Goal: Transaction & Acquisition: Purchase product/service

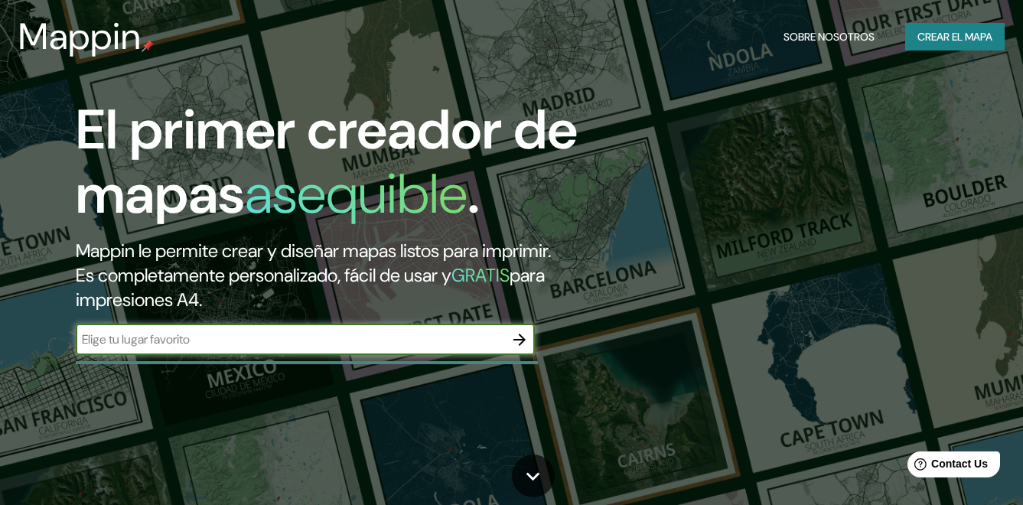
click at [293, 355] on div "​" at bounding box center [305, 339] width 459 height 31
type input "lima"
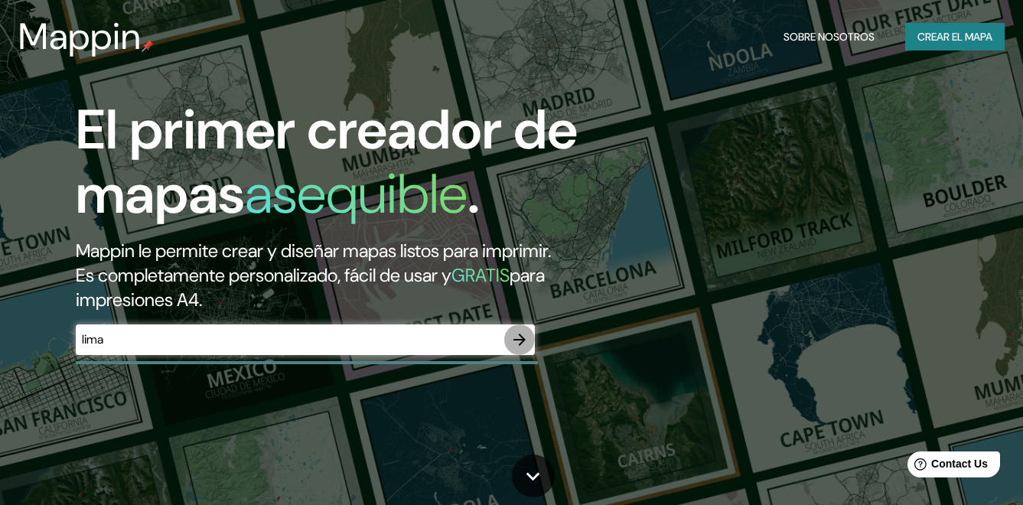
click at [522, 349] on icon "button" at bounding box center [519, 339] width 18 height 18
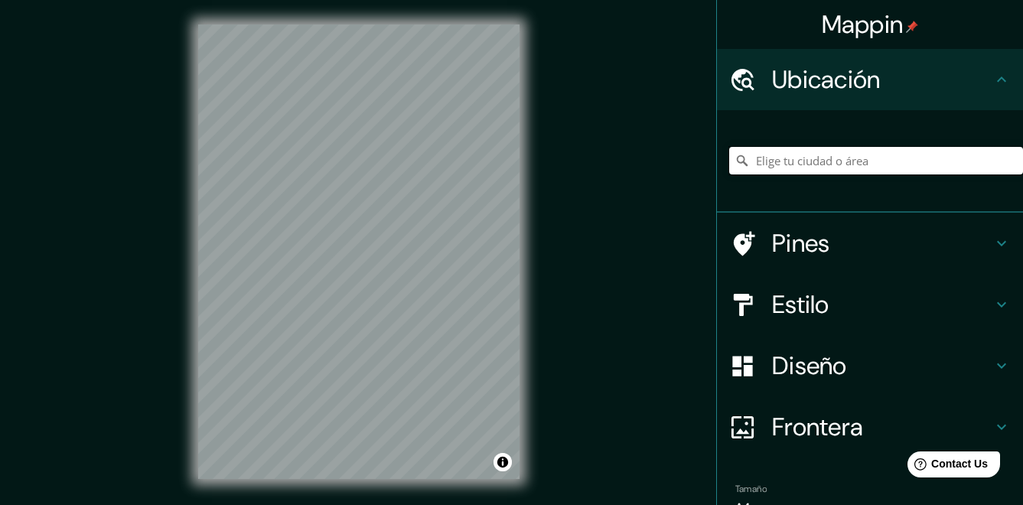
click at [841, 161] on input "Elige tu ciudad o área" at bounding box center [876, 161] width 294 height 28
paste input "[GEOGRAPHIC_DATA][PERSON_NAME], [GEOGRAPHIC_DATA], [GEOGRAPHIC_DATA], [GEOGRAPH…"
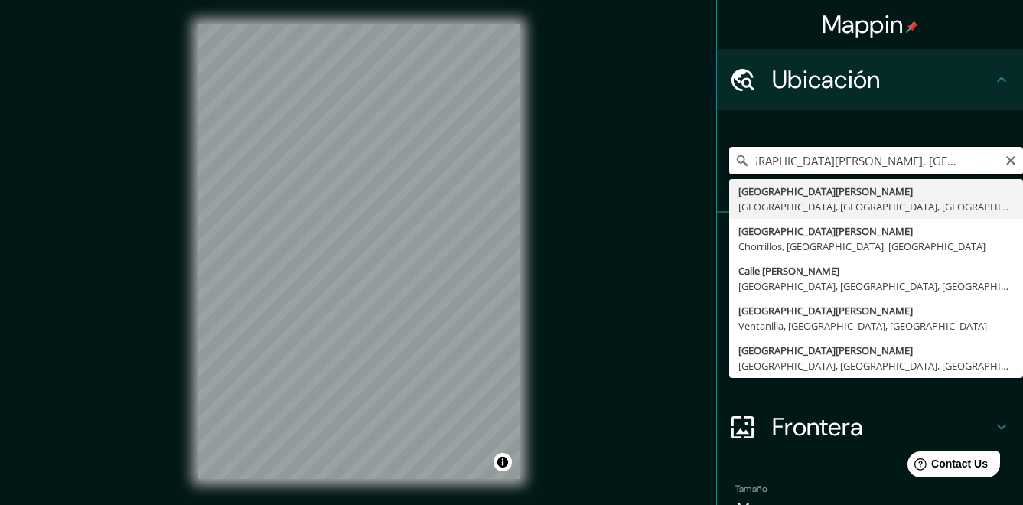
type input "[GEOGRAPHIC_DATA][PERSON_NAME], [GEOGRAPHIC_DATA], [GEOGRAPHIC_DATA], [GEOGRAPH…"
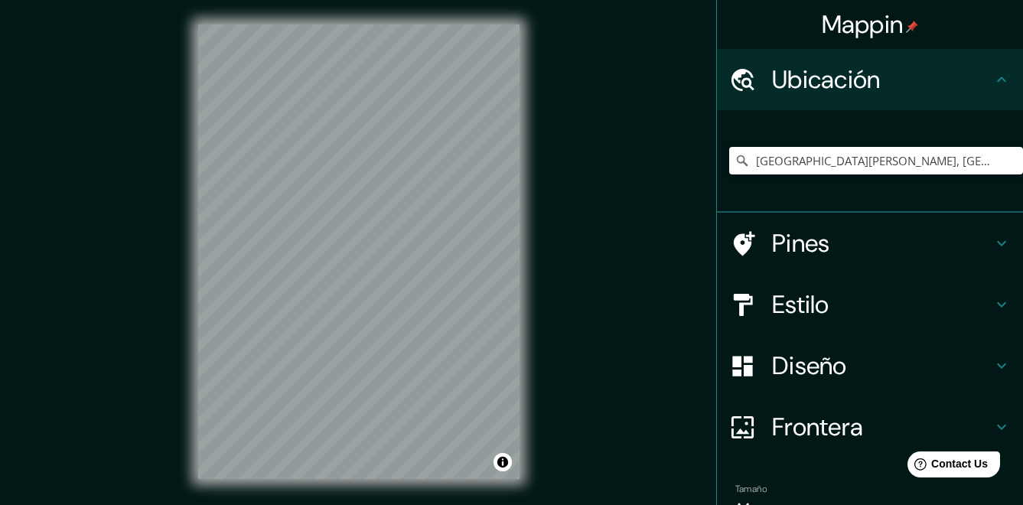
click at [942, 232] on h4 "Pines" at bounding box center [882, 243] width 220 height 31
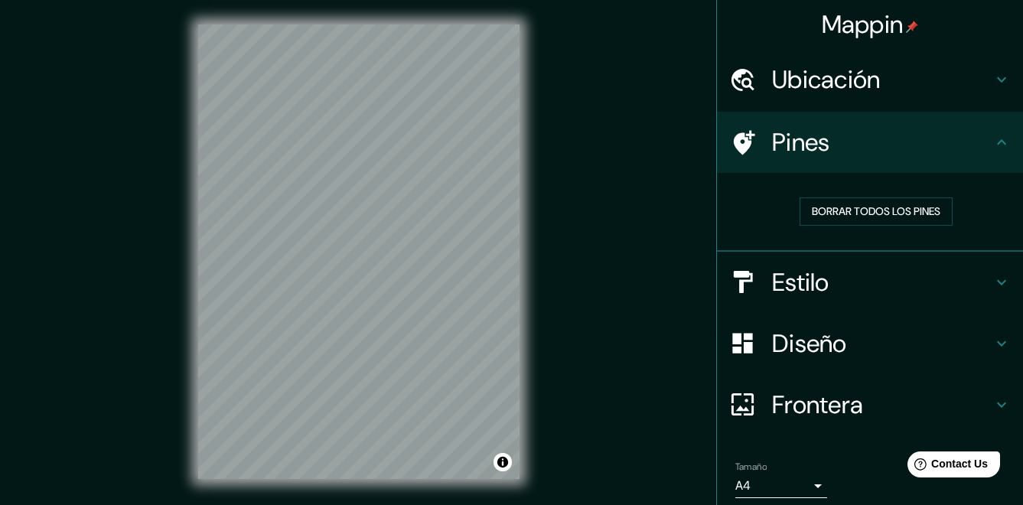
click at [955, 150] on h4 "Pines" at bounding box center [882, 142] width 220 height 31
click at [925, 267] on h4 "Estilo" at bounding box center [882, 282] width 220 height 31
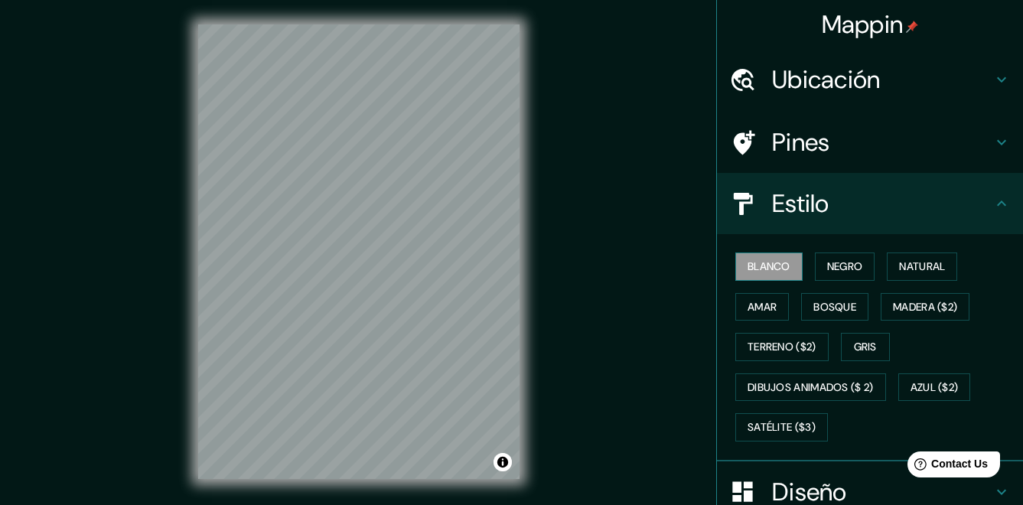
click at [776, 259] on font "Blanco" at bounding box center [768, 266] width 43 height 19
click at [832, 263] on font "Negro" at bounding box center [845, 266] width 36 height 19
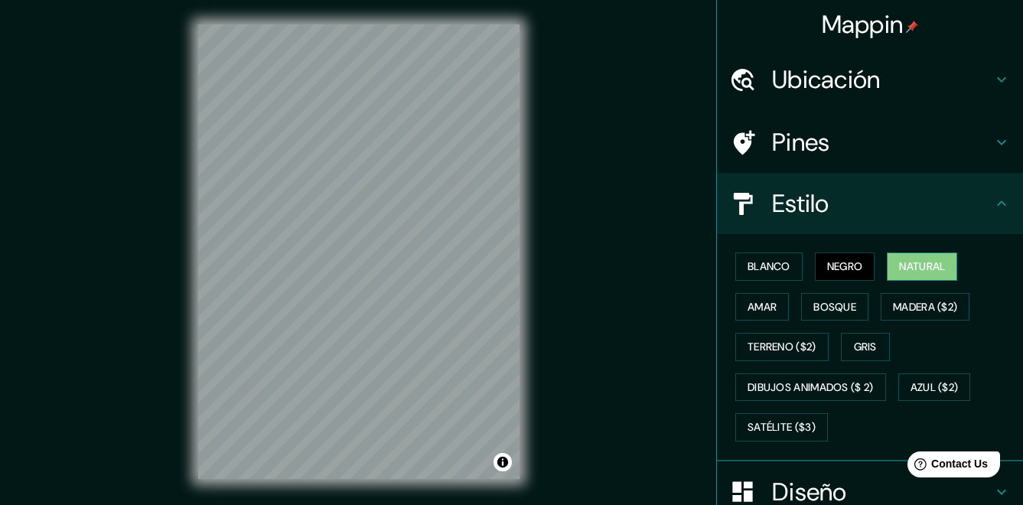
click at [903, 265] on font "Natural" at bounding box center [922, 266] width 46 height 19
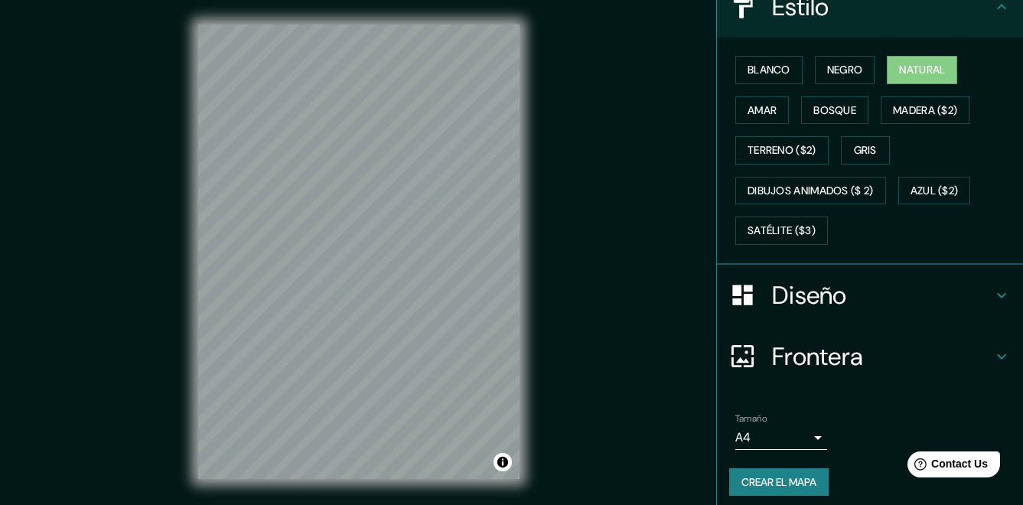
scroll to position [206, 0]
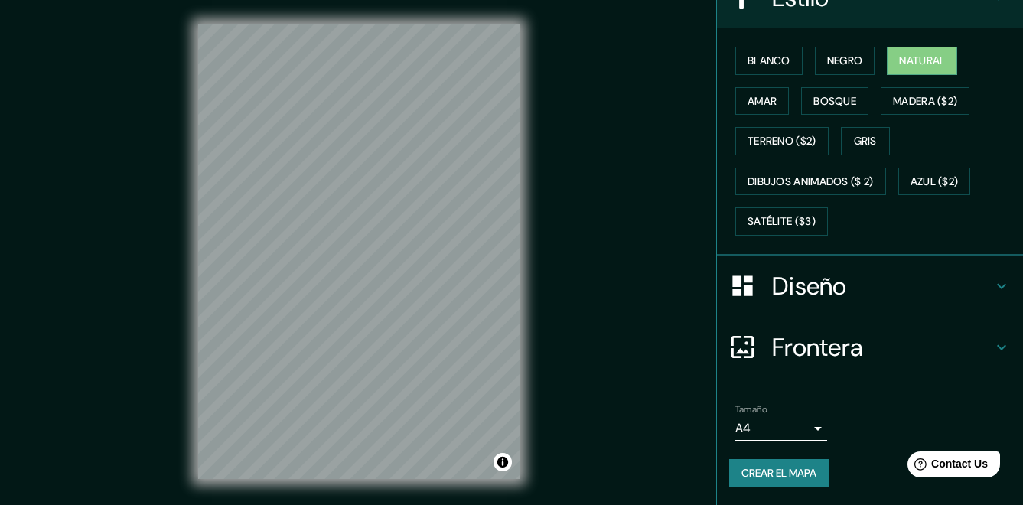
click at [935, 285] on h4 "Diseño" at bounding box center [882, 286] width 220 height 31
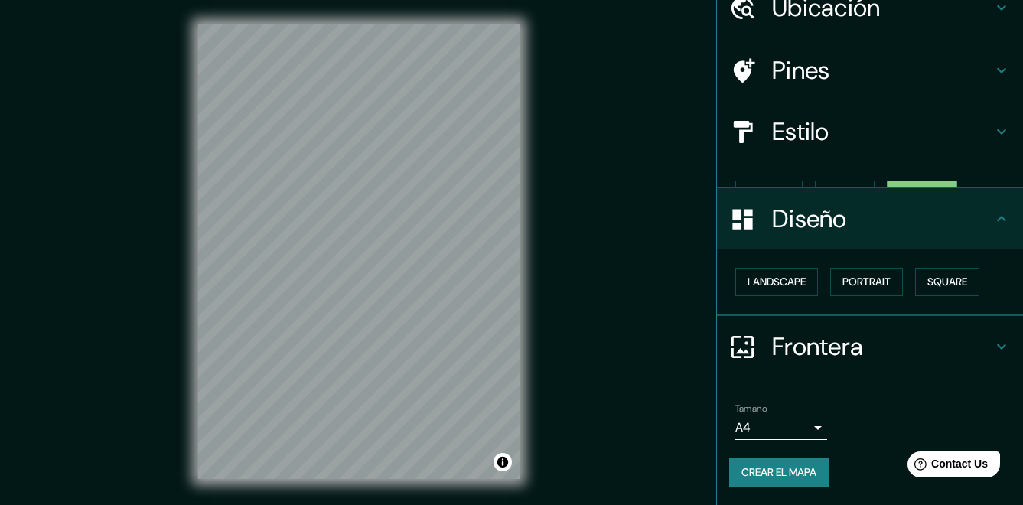
scroll to position [45, 0]
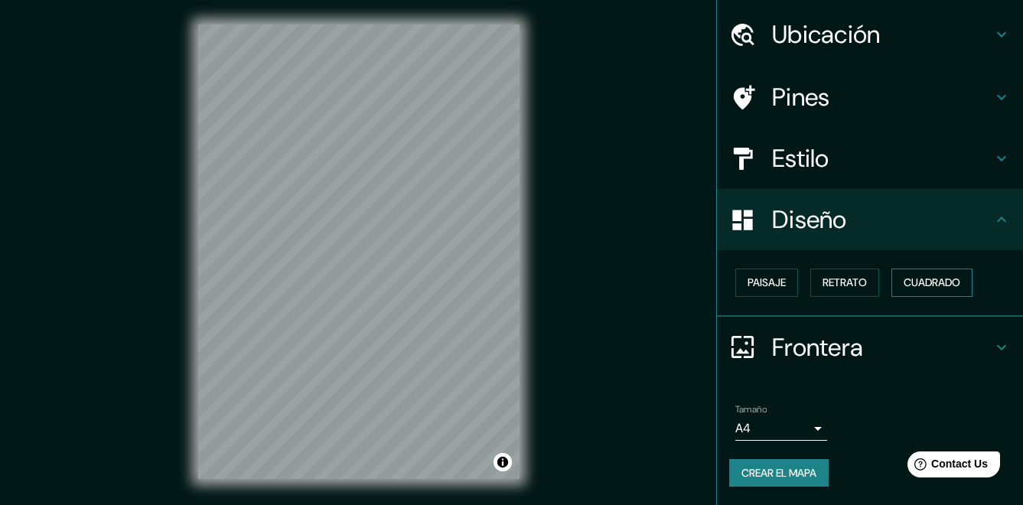
click at [925, 288] on font "Cuadrado" at bounding box center [931, 282] width 57 height 19
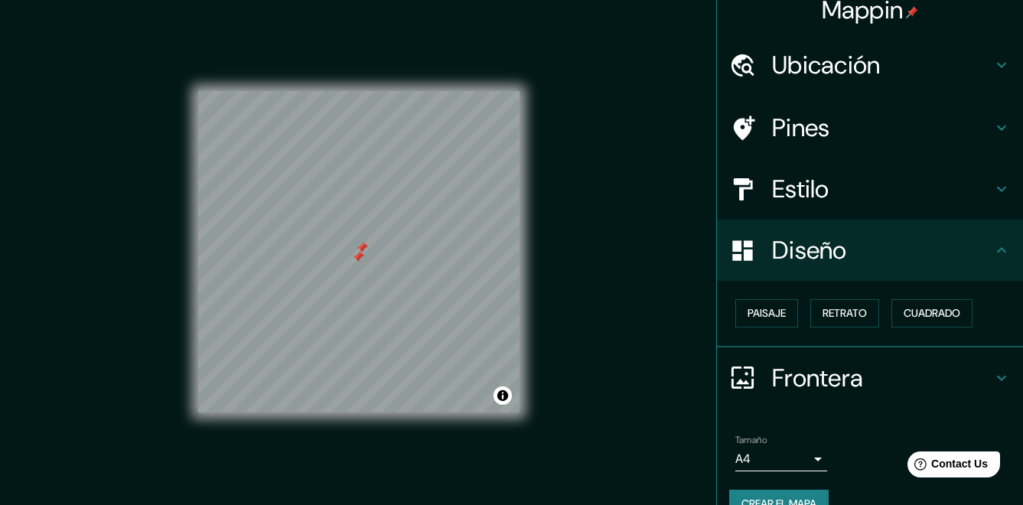
scroll to position [0, 0]
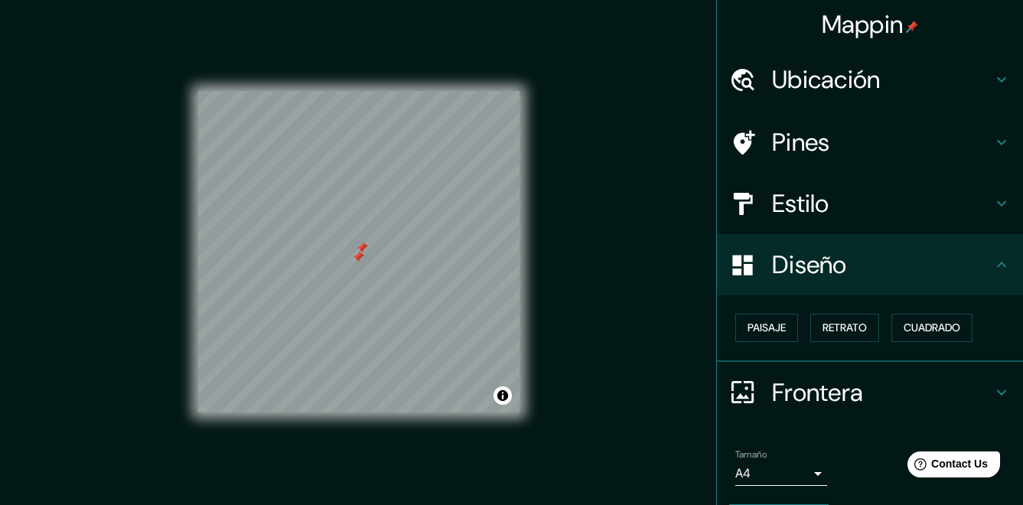
click at [964, 145] on h4 "Pines" at bounding box center [882, 142] width 220 height 31
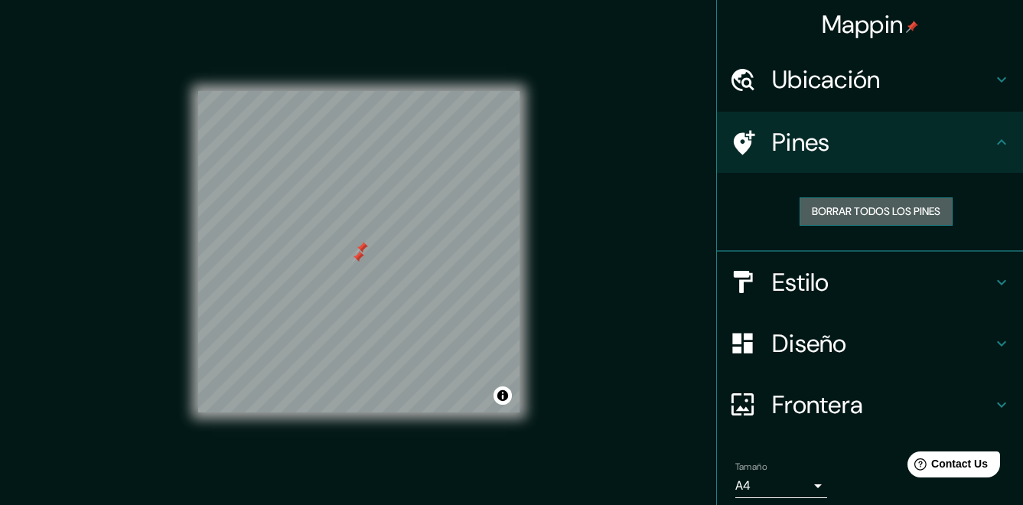
click at [900, 208] on font "Borrar todos los pines" at bounding box center [875, 211] width 128 height 19
click at [963, 138] on h4 "Pines" at bounding box center [882, 142] width 220 height 31
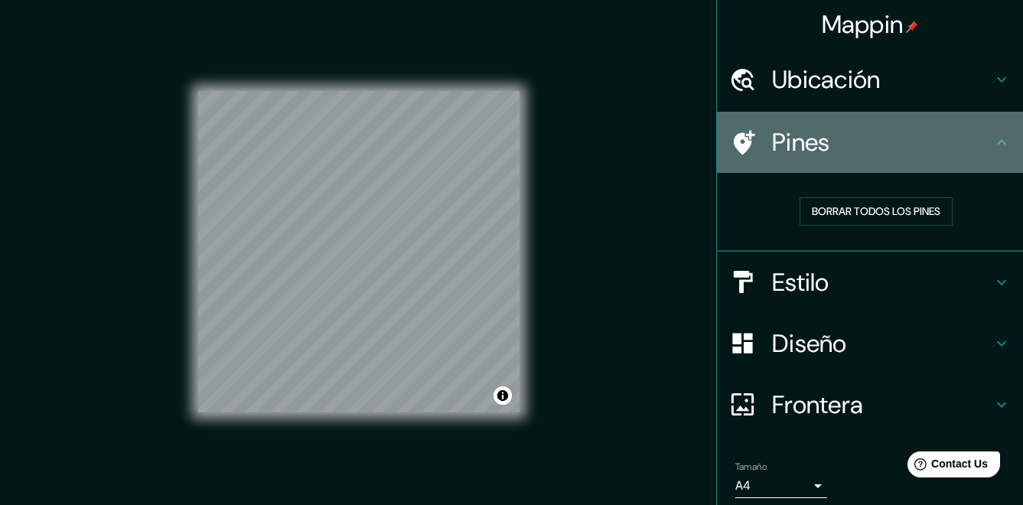
click at [996, 135] on icon at bounding box center [1001, 142] width 18 height 18
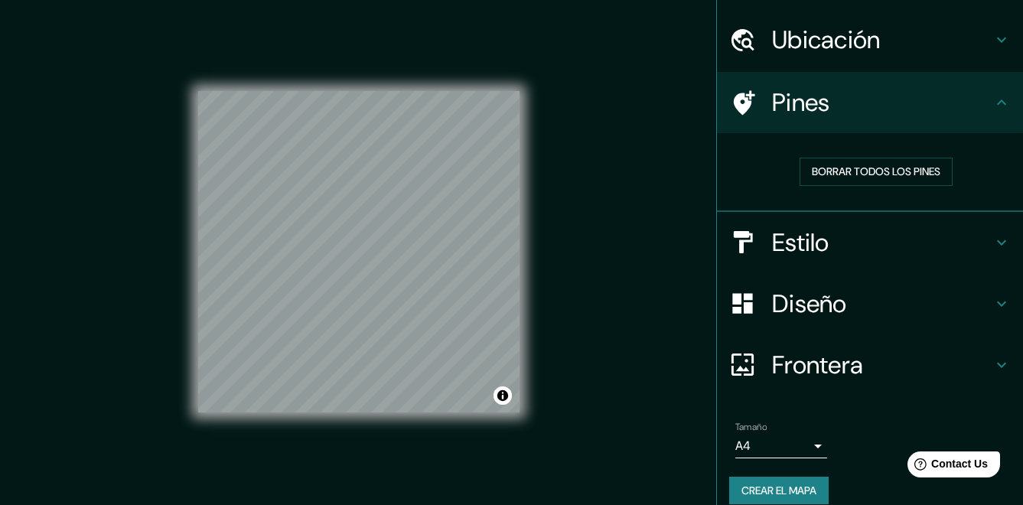
scroll to position [57, 0]
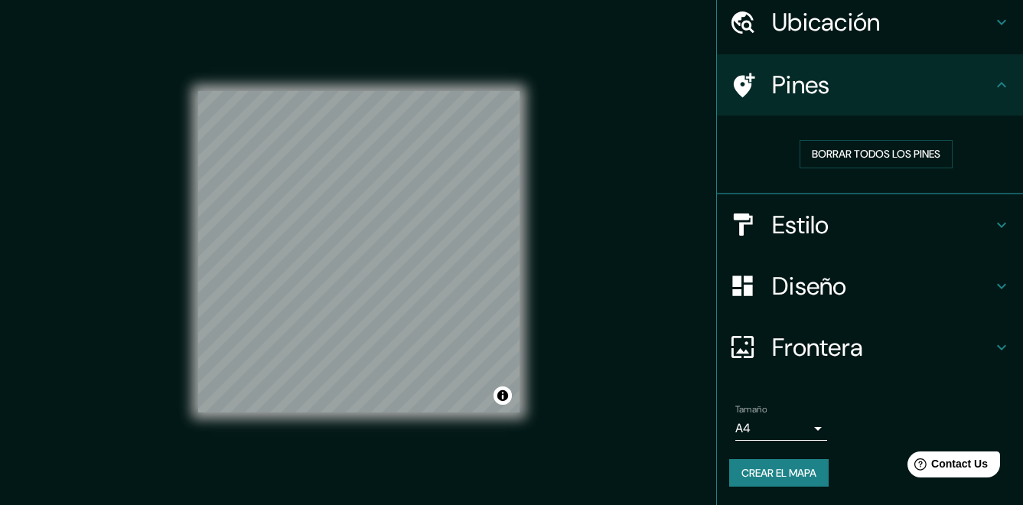
click at [795, 436] on body "Mappin Ubicación Avenida Miguel Grau, Lima, Provincia de Lima, Perú Pines Borra…" at bounding box center [511, 252] width 1023 height 505
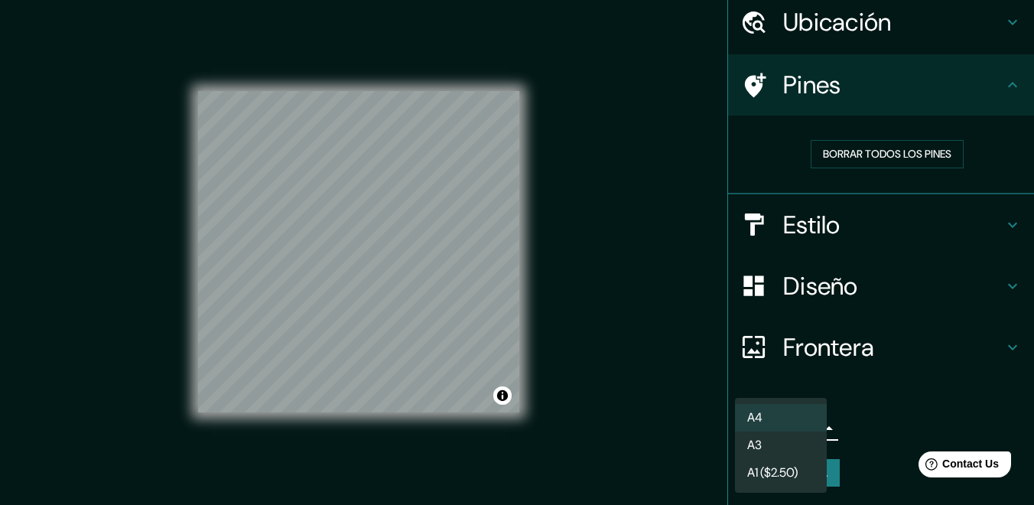
click at [781, 445] on li "A3" at bounding box center [781, 445] width 92 height 28
type input "a4"
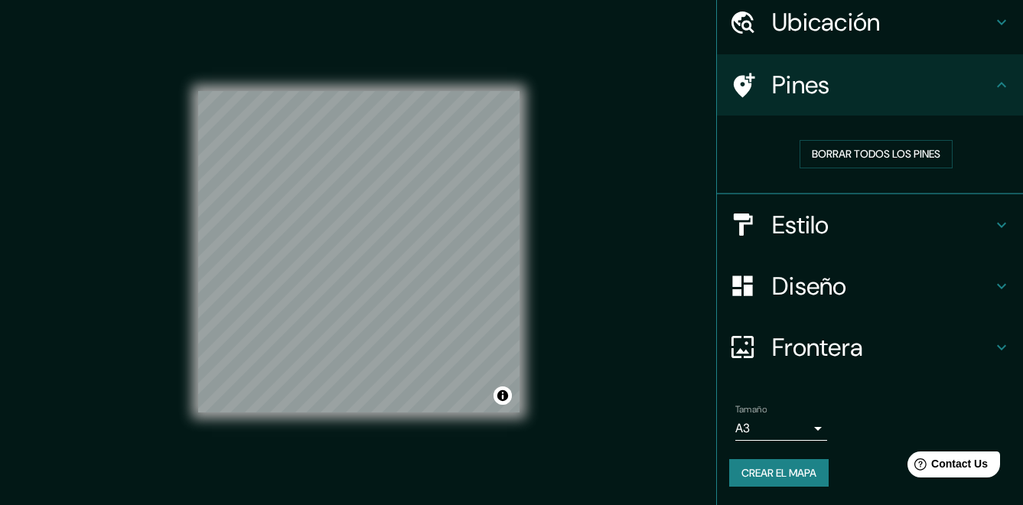
click at [590, 286] on div "Mappin Ubicación Avenida Miguel Grau, Lima, Provincia de Lima, Perú Pines Borra…" at bounding box center [511, 264] width 1023 height 528
click at [785, 472] on font "Crear el mapa" at bounding box center [778, 472] width 75 height 19
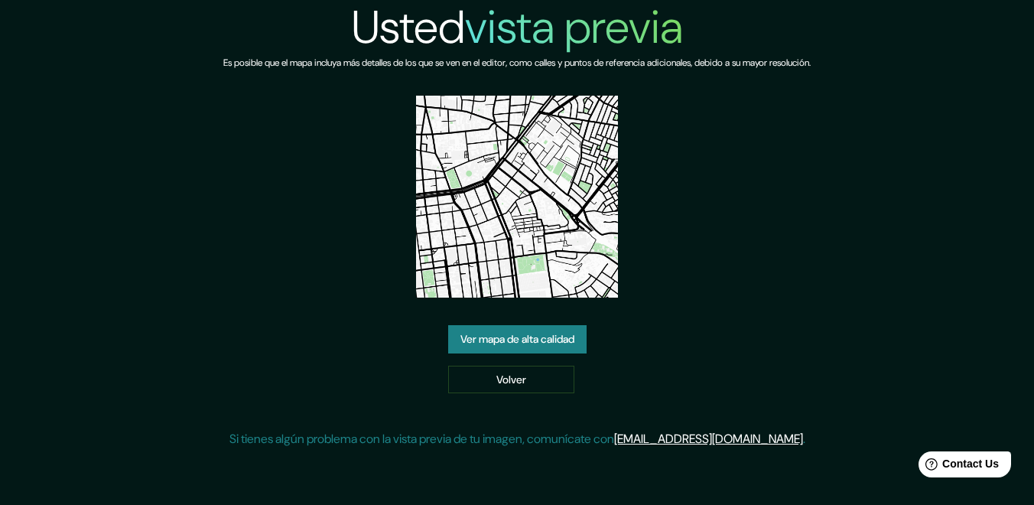
click at [528, 346] on link "Ver mapa de alta calidad" at bounding box center [517, 339] width 138 height 28
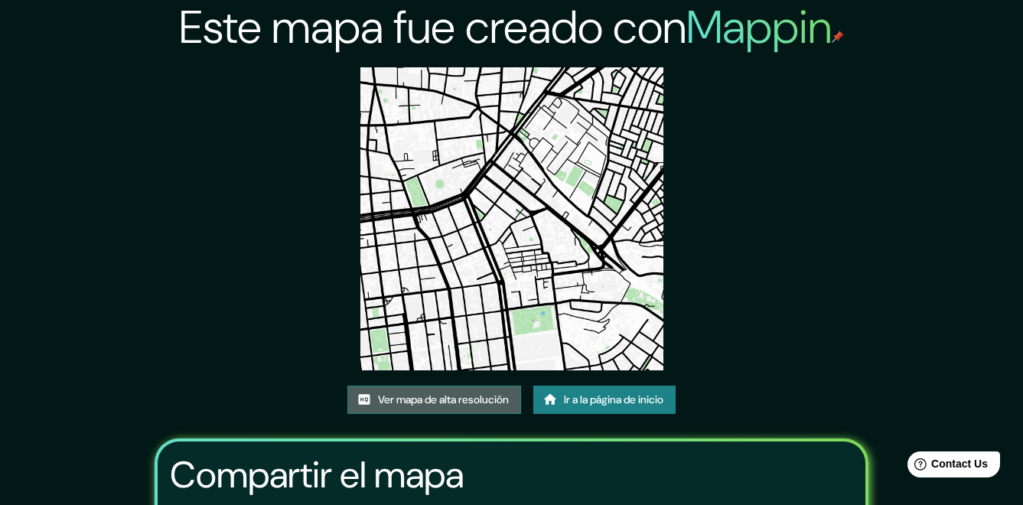
click at [445, 402] on font "Ver mapa de alta resolución" at bounding box center [443, 399] width 131 height 19
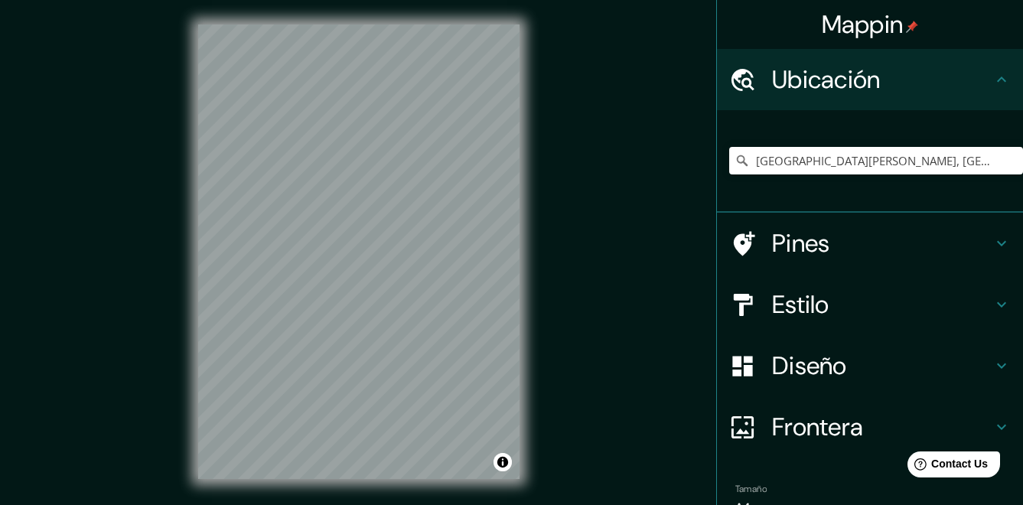
click at [870, 145] on div "[GEOGRAPHIC_DATA][PERSON_NAME], [GEOGRAPHIC_DATA], [GEOGRAPHIC_DATA], [GEOGRAPH…" at bounding box center [876, 160] width 294 height 76
click at [861, 161] on input "[GEOGRAPHIC_DATA][PERSON_NAME], [GEOGRAPHIC_DATA], [GEOGRAPHIC_DATA], [GEOGRAPH…" at bounding box center [876, 161] width 294 height 28
drag, startPoint x: 904, startPoint y: 163, endPoint x: 1036, endPoint y: 170, distance: 132.5
click at [1022, 170] on html "Mappin Ubicación Avenida Miguel Grau, Lima, Provincia de Lima, Perú Pines Estil…" at bounding box center [511, 252] width 1023 height 505
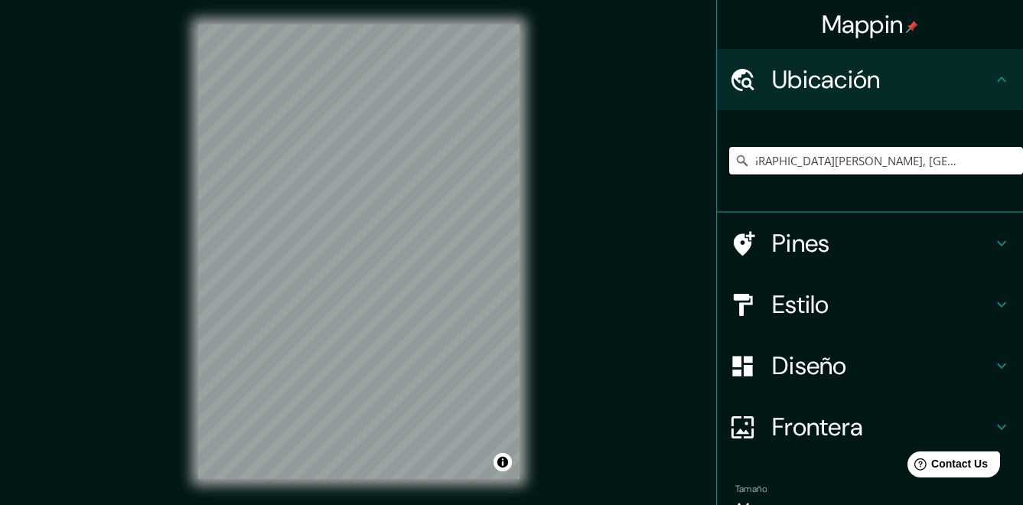
scroll to position [0, 0]
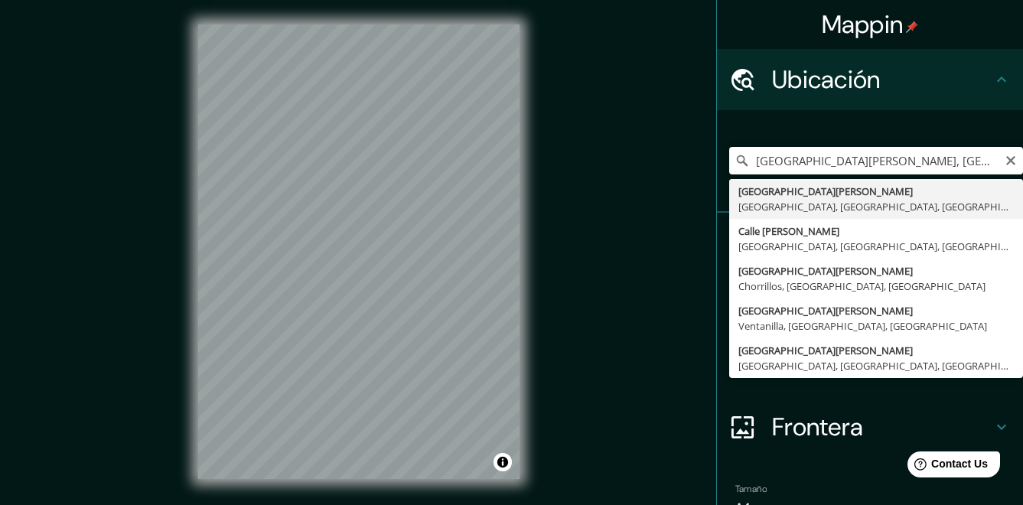
type input "Avenida Miguel Grau, Lima, Provincia de Lima, Perú"
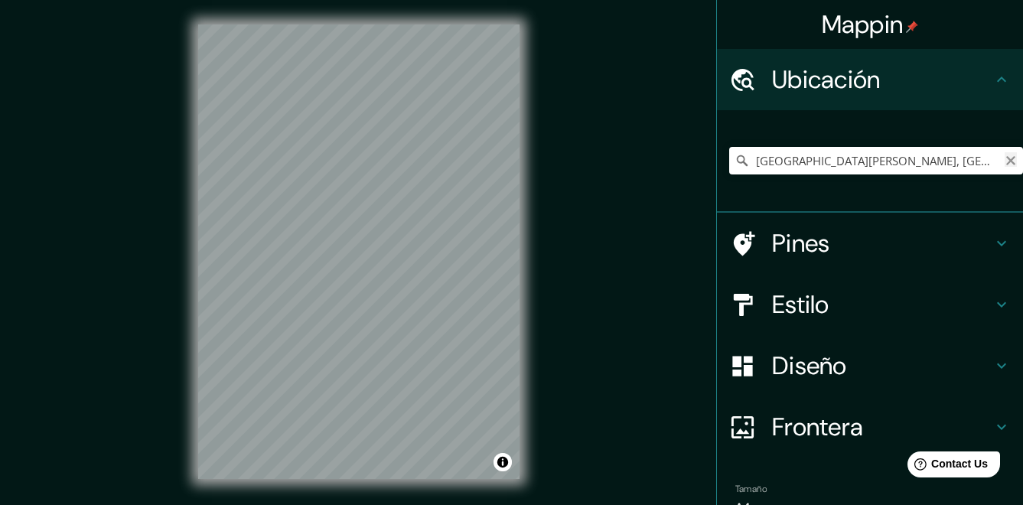
click at [1004, 165] on icon "Claro" at bounding box center [1010, 160] width 12 height 12
paste input "Avenida Miguel Grau, Lima, Provincia de Lima, Perú"
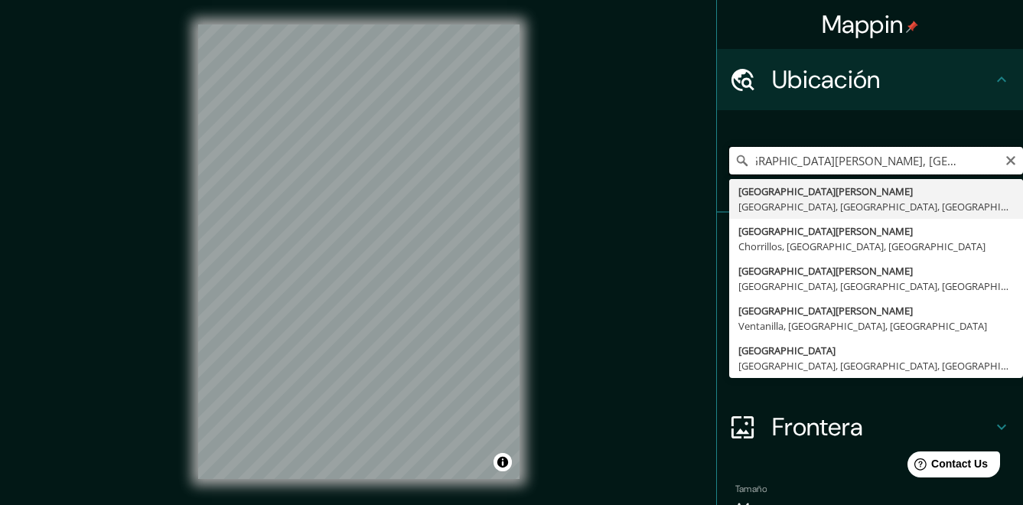
type input "Avenida Miguel Grau, Lima, Provincia de Lima, Perú"
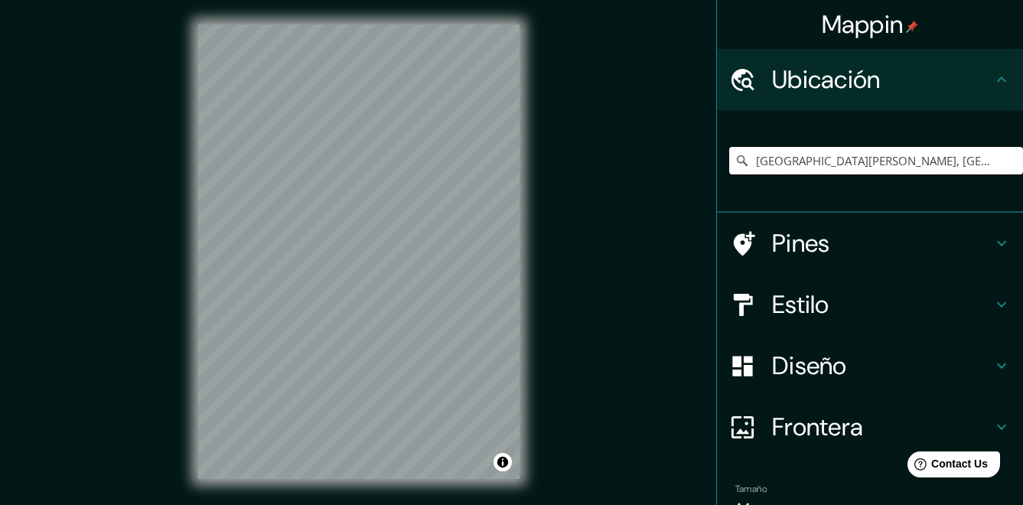
scroll to position [0, 0]
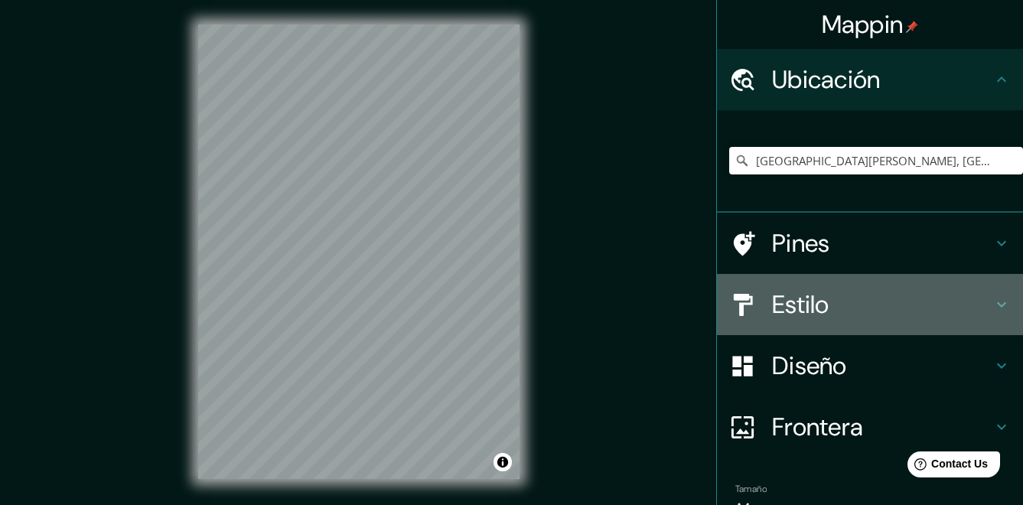
click at [964, 299] on h4 "Estilo" at bounding box center [882, 304] width 220 height 31
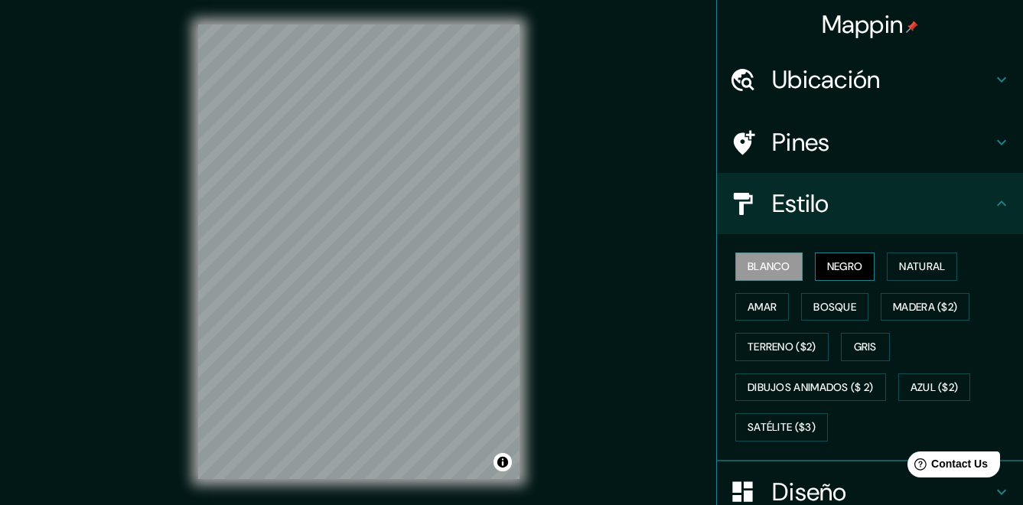
click at [815, 255] on button "Negro" at bounding box center [845, 266] width 60 height 28
click at [903, 266] on font "Natural" at bounding box center [922, 266] width 46 height 19
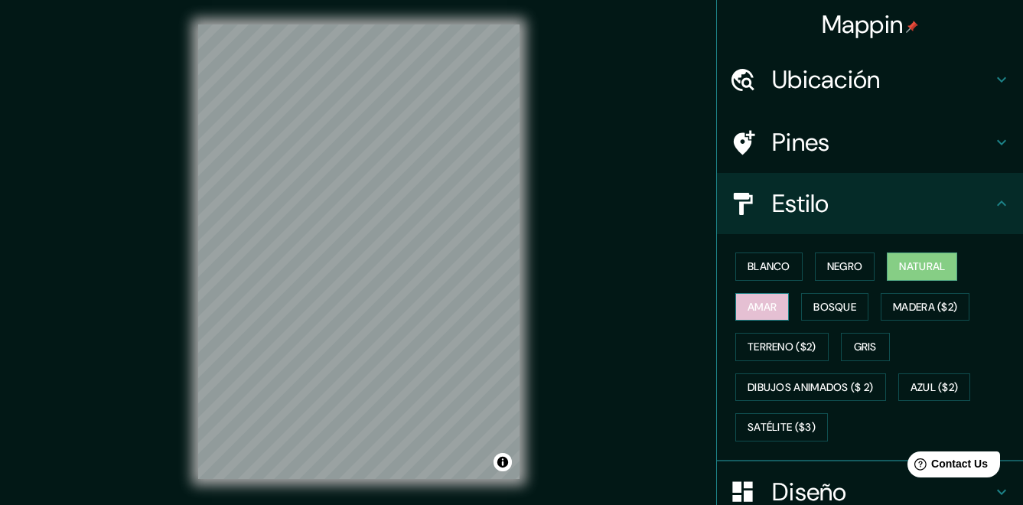
click at [762, 303] on font "Amar" at bounding box center [761, 307] width 29 height 19
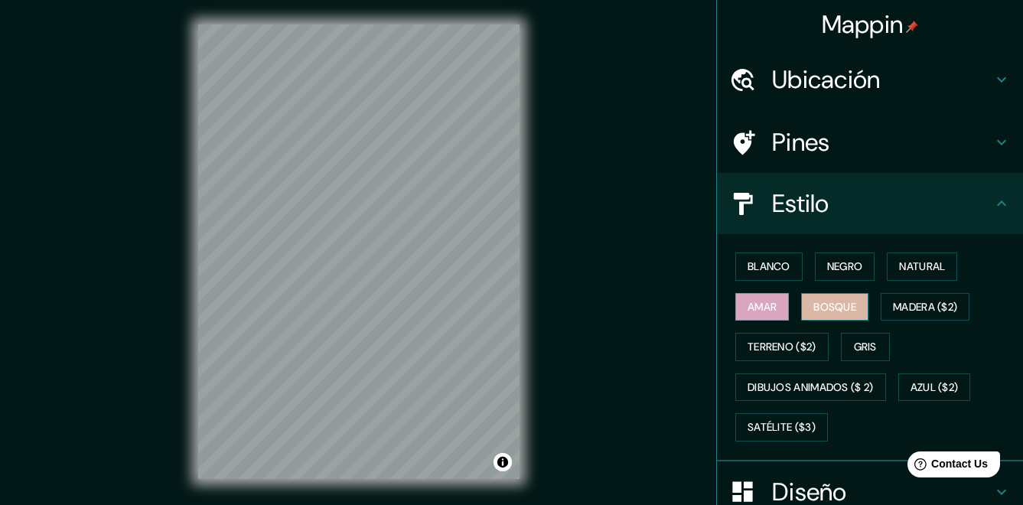
click at [814, 306] on font "Bosque" at bounding box center [834, 307] width 43 height 19
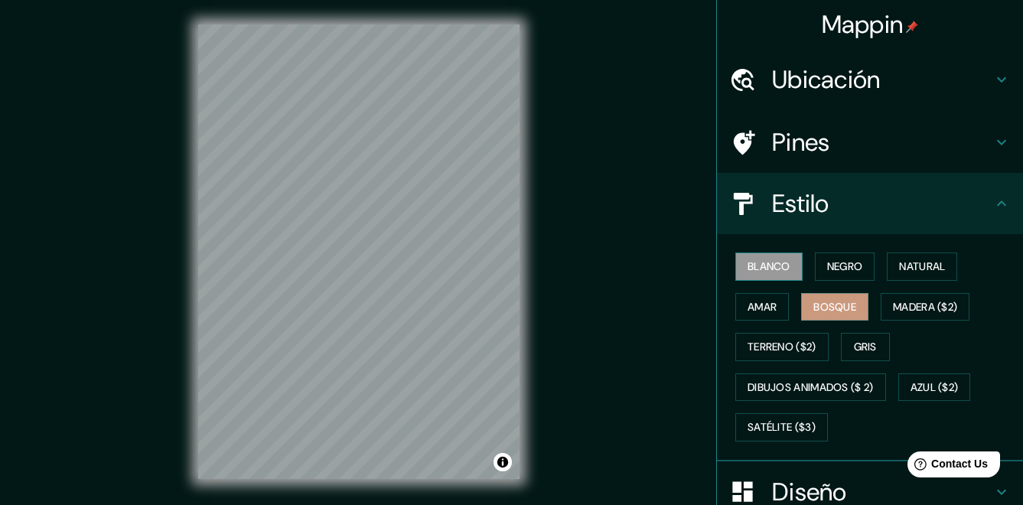
click at [756, 264] on font "Blanco" at bounding box center [768, 266] width 43 height 19
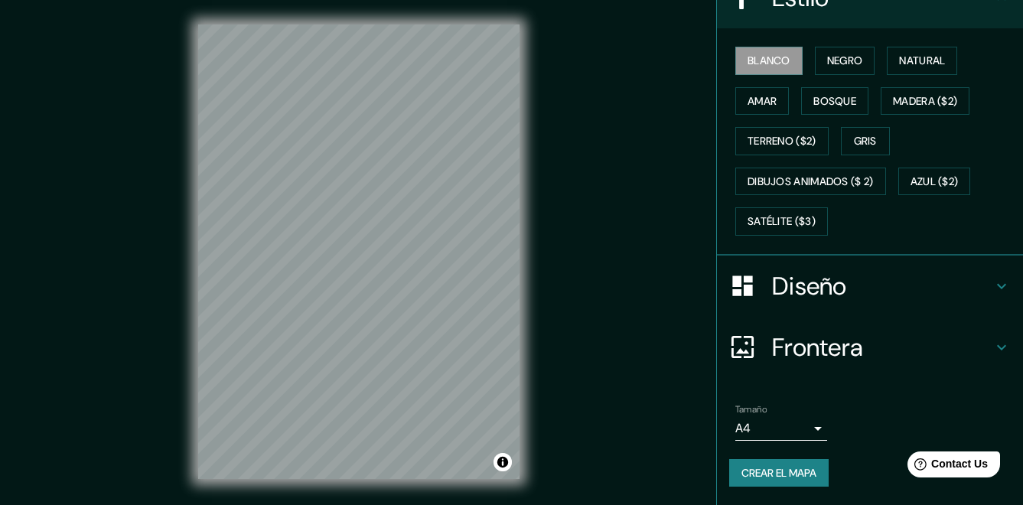
click at [860, 288] on h4 "Diseño" at bounding box center [882, 286] width 220 height 31
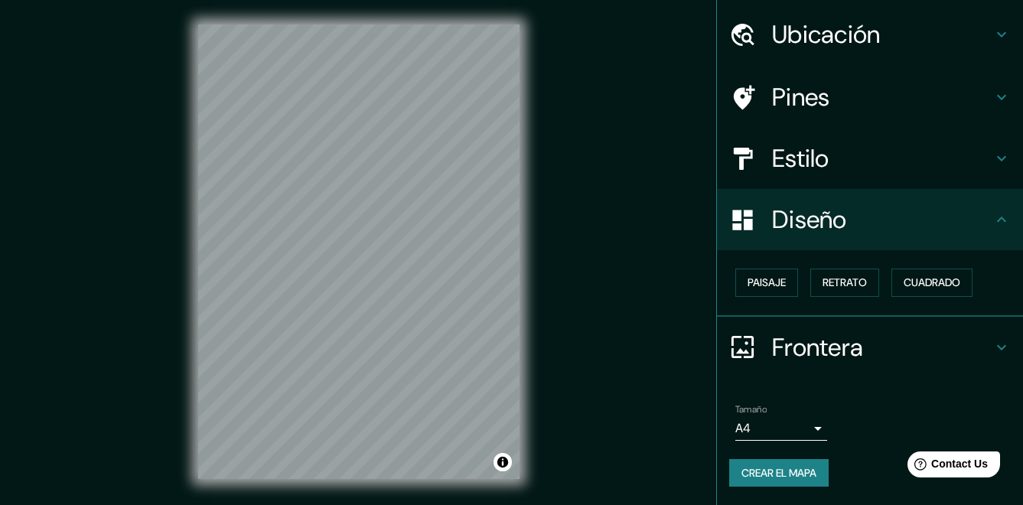
scroll to position [45, 0]
click at [928, 288] on font "Cuadrado" at bounding box center [931, 282] width 57 height 19
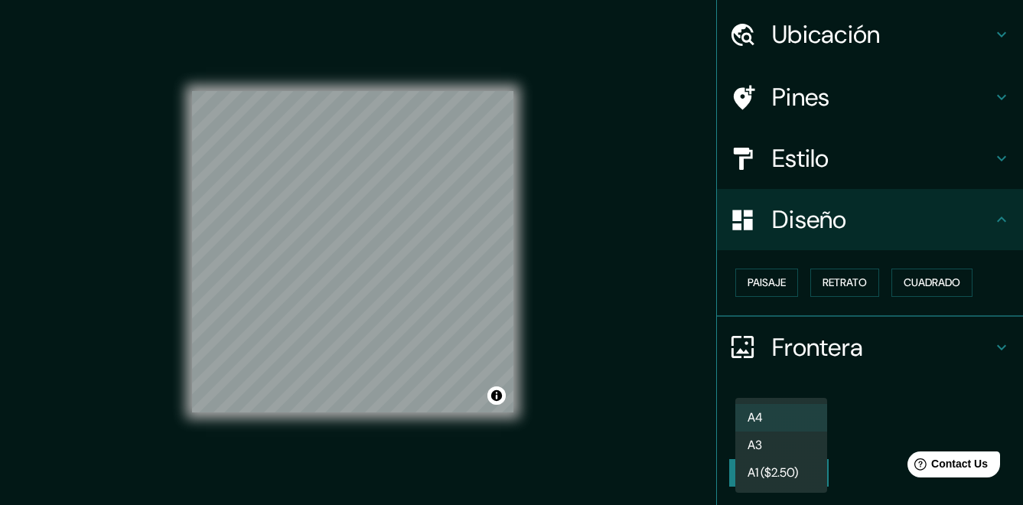
click at [782, 435] on body "Mappin Ubicación Avenida Miguel Grau, Lima, Provincia de Lima, Perú Pines Estil…" at bounding box center [511, 252] width 1023 height 505
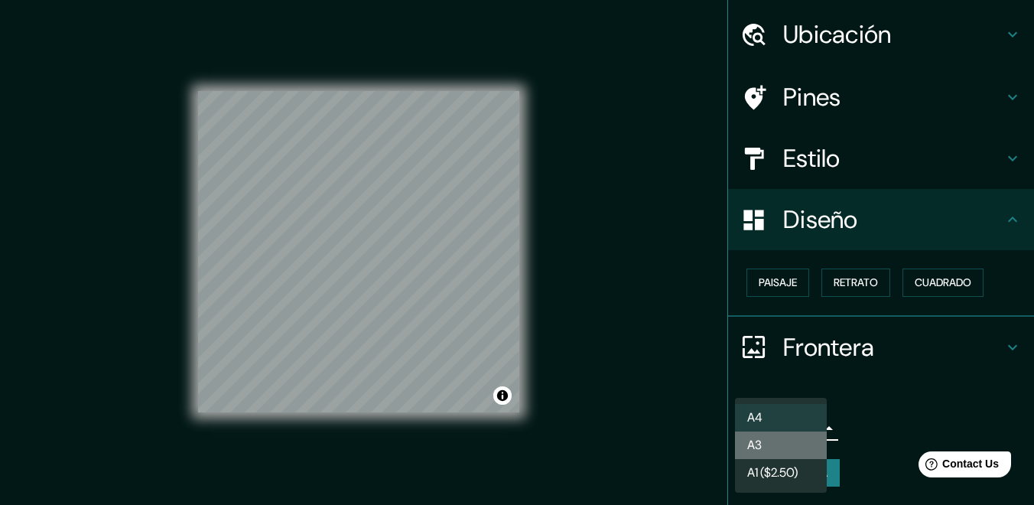
click at [766, 446] on li "A3" at bounding box center [781, 445] width 92 height 28
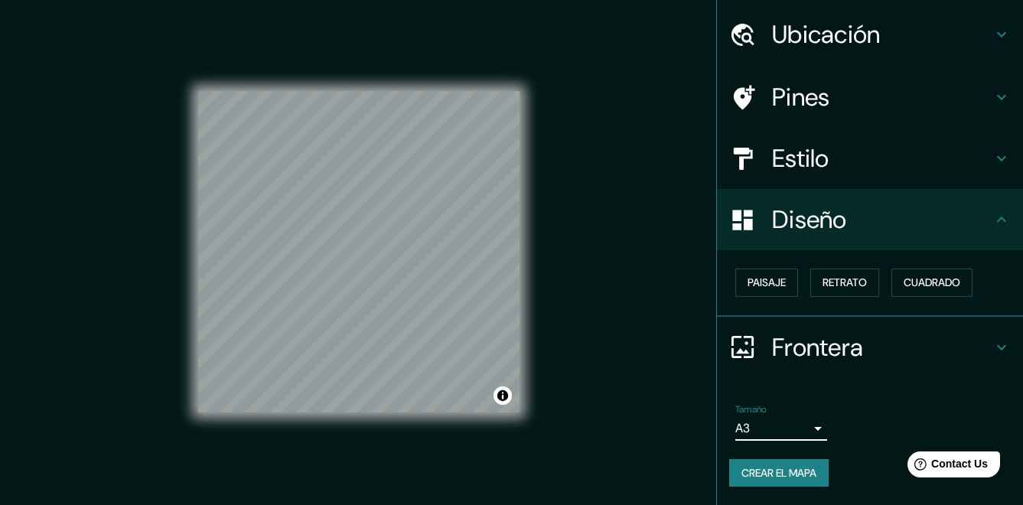
click at [964, 343] on h4 "Frontera" at bounding box center [882, 347] width 220 height 31
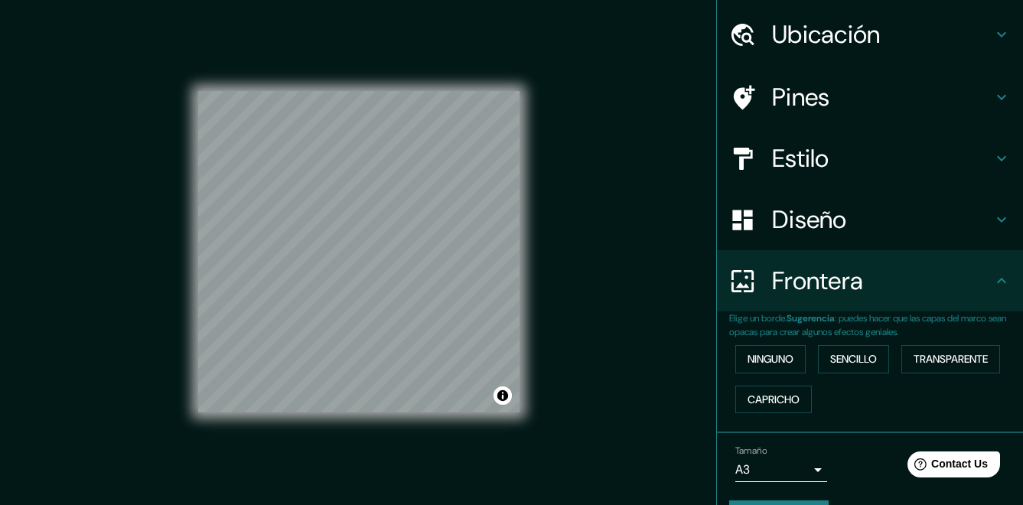
click at [987, 270] on div "Frontera" at bounding box center [870, 280] width 306 height 61
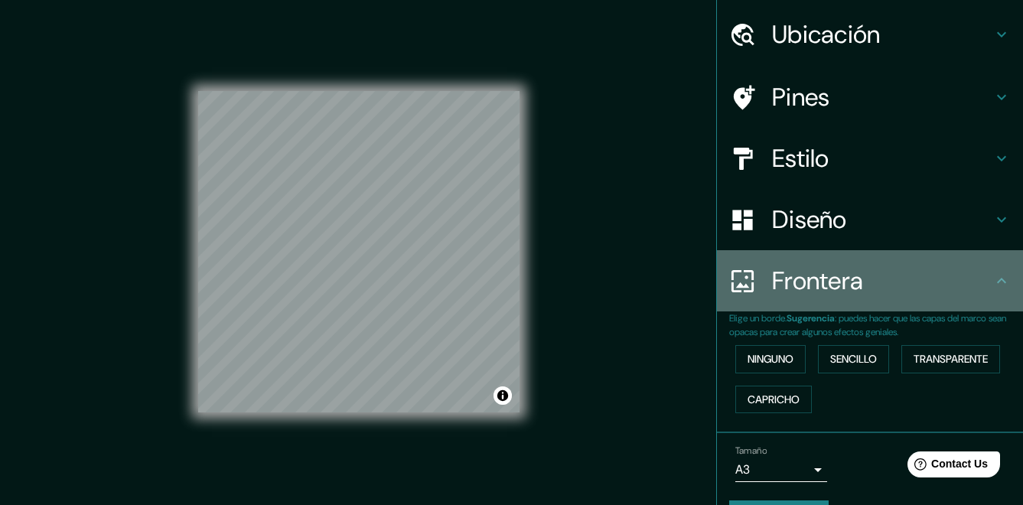
click at [992, 289] on icon at bounding box center [1001, 281] width 18 height 18
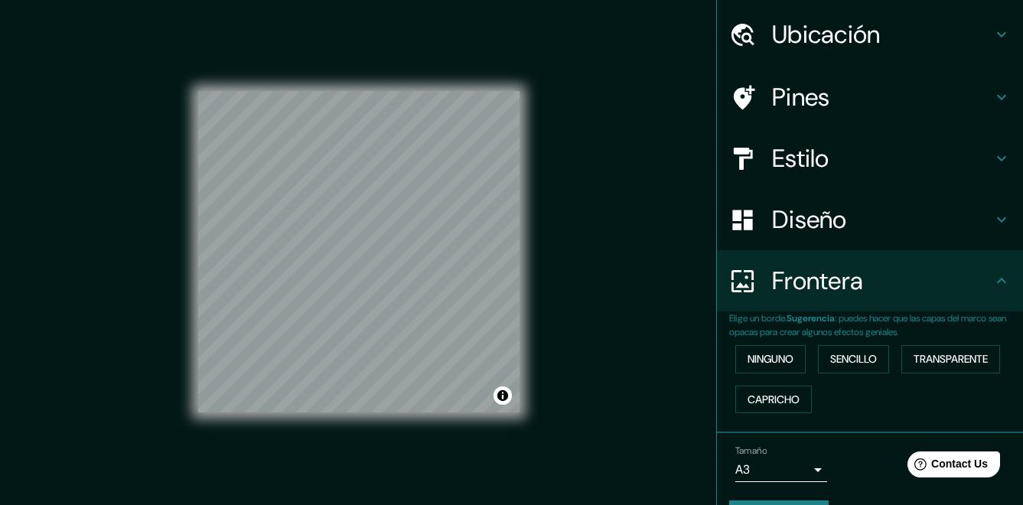
click at [997, 279] on icon at bounding box center [1001, 280] width 9 height 5
click at [669, 278] on div "Mappin Ubicación Avenida Miguel Grau, Lima, Provincia de Lima, Perú Pines Estil…" at bounding box center [511, 264] width 1023 height 528
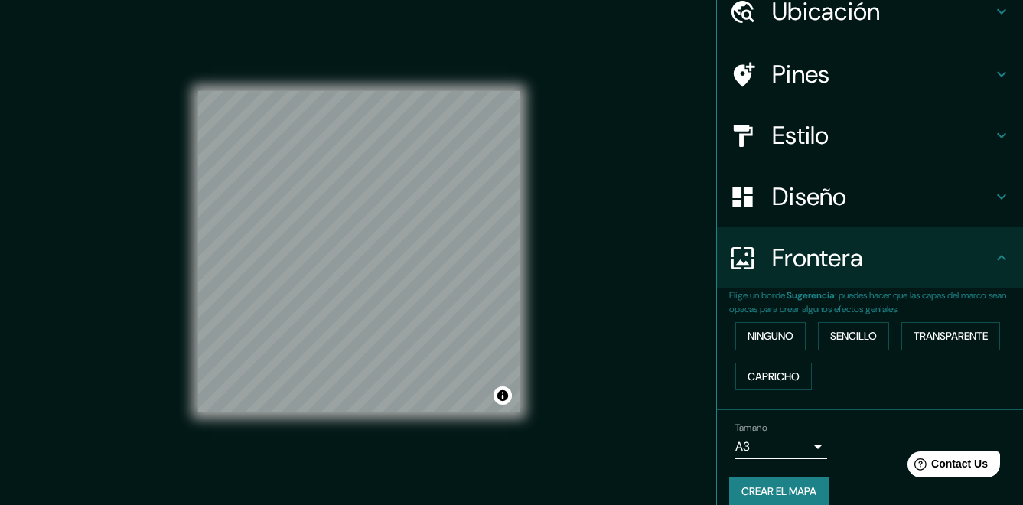
scroll to position [87, 0]
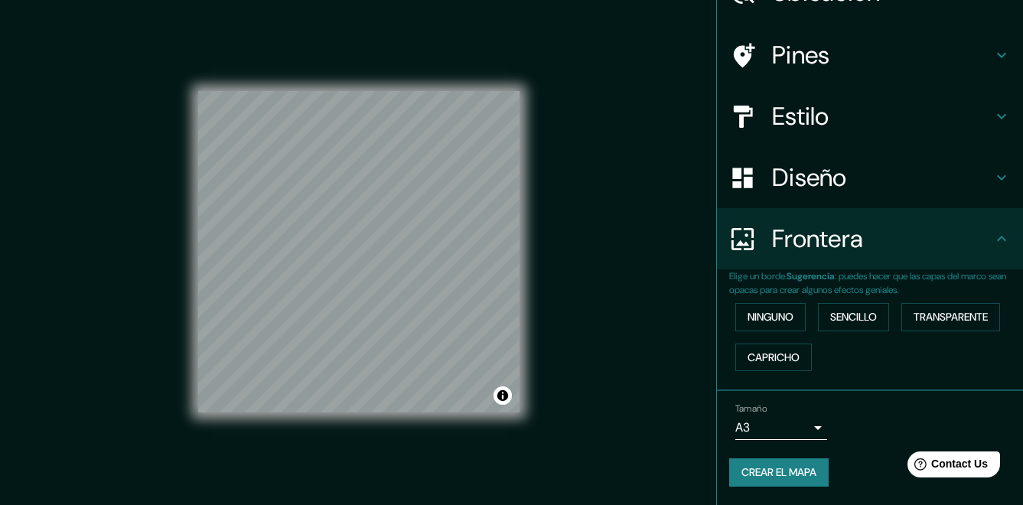
click at [788, 472] on font "Crear el mapa" at bounding box center [778, 472] width 75 height 19
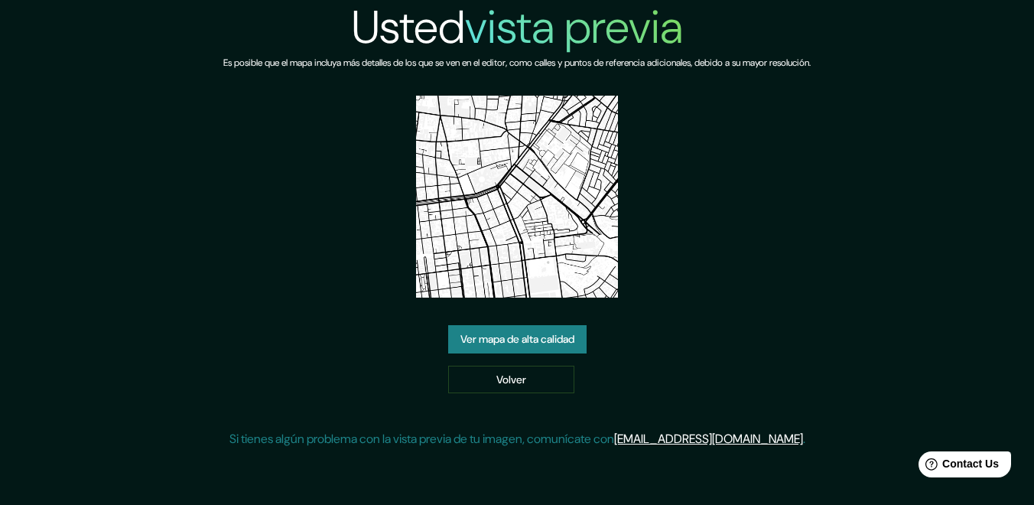
click at [482, 344] on link "Ver mapa de alta calidad" at bounding box center [517, 339] width 138 height 28
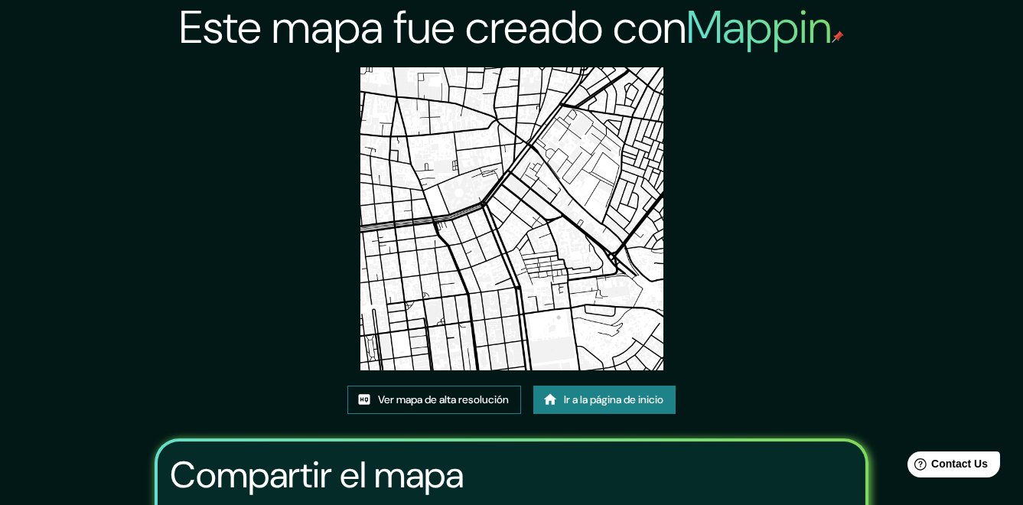
click at [418, 403] on font "Ver mapa de alta resolución" at bounding box center [443, 399] width 131 height 19
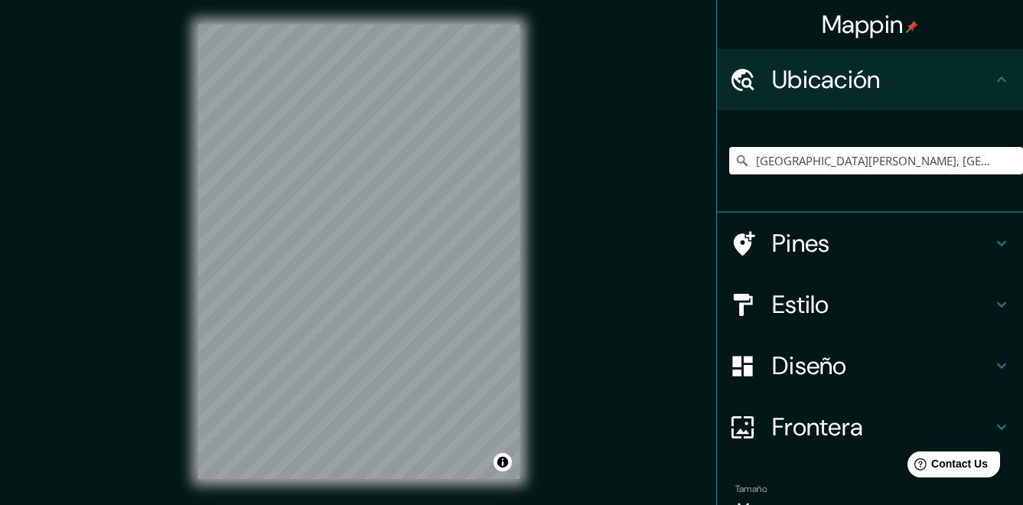
click at [850, 167] on input "[GEOGRAPHIC_DATA][PERSON_NAME], [GEOGRAPHIC_DATA], [GEOGRAPHIC_DATA], [GEOGRAPH…" at bounding box center [876, 161] width 294 height 28
click at [946, 166] on input "[GEOGRAPHIC_DATA][PERSON_NAME], [GEOGRAPHIC_DATA], [GEOGRAPHIC_DATA], [GEOGRAPH…" at bounding box center [876, 161] width 294 height 28
drag, startPoint x: 951, startPoint y: 163, endPoint x: 1012, endPoint y: 163, distance: 60.4
click at [1012, 163] on div "Mappin Ubicación Avenida Miguel Grau, Lima, Provincia de Lima, Perú Pines Estil…" at bounding box center [869, 252] width 307 height 505
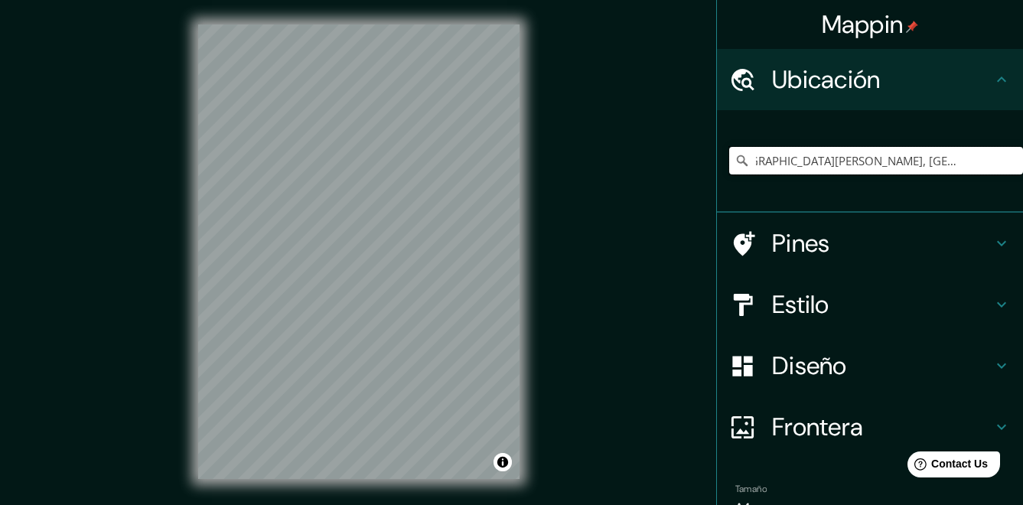
scroll to position [0, 0]
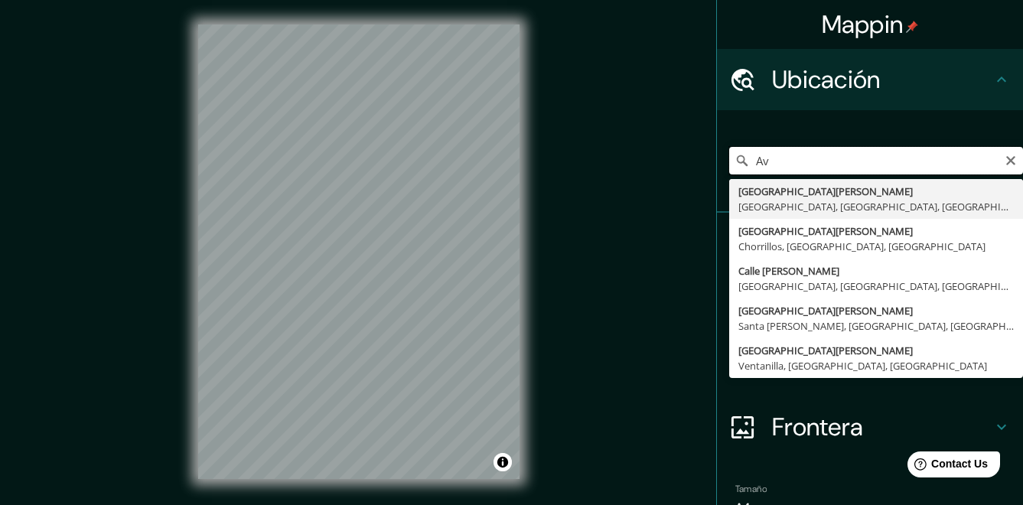
type input "A"
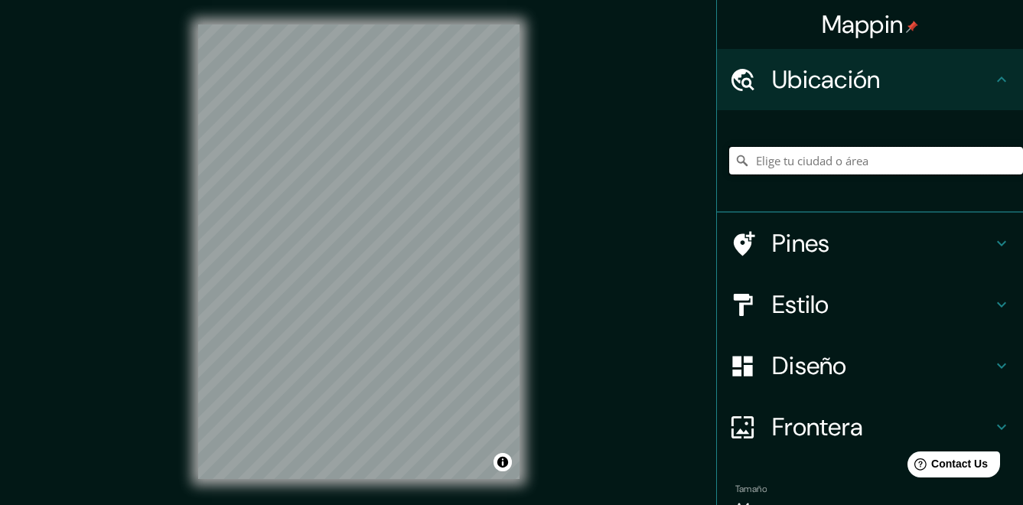
paste input "Avenida Miguel Grau, Lima, Provincia de Lima, Perú"
type input "Avenida Miguel Grau, Lima, Provincia de Lima, Perú"
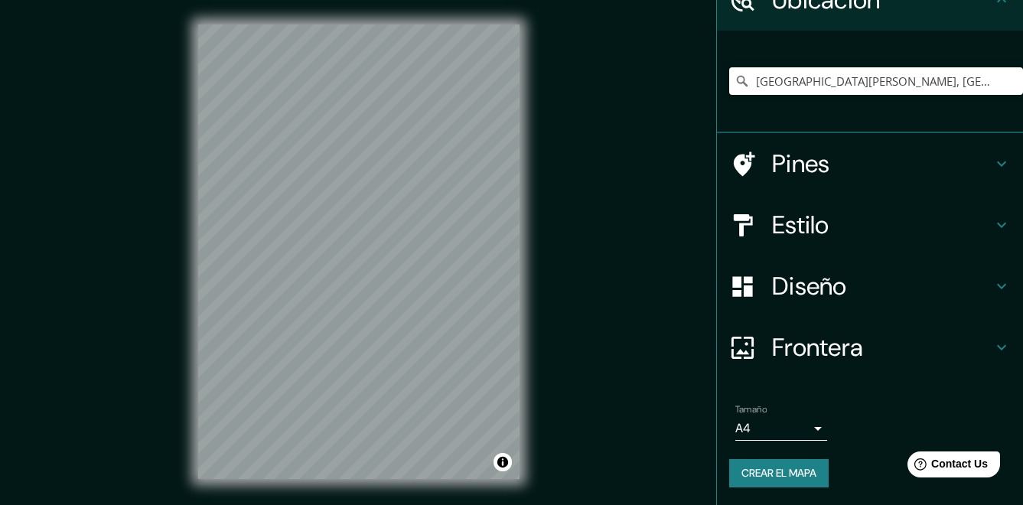
scroll to position [80, 0]
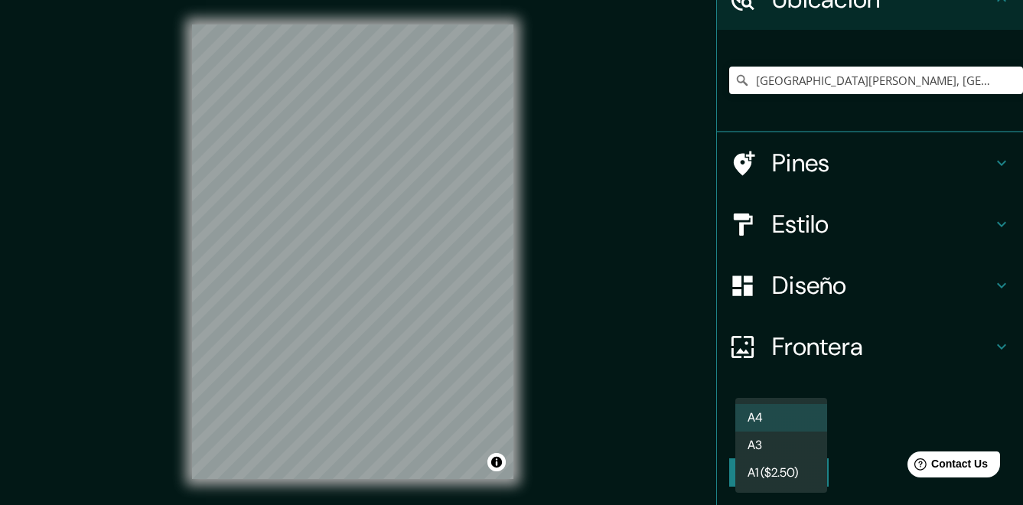
click at [779, 425] on body "Mappin Ubicación Avenida Miguel Grau, Lima, Provincia de Lima, Perú Pines Estil…" at bounding box center [511, 252] width 1023 height 505
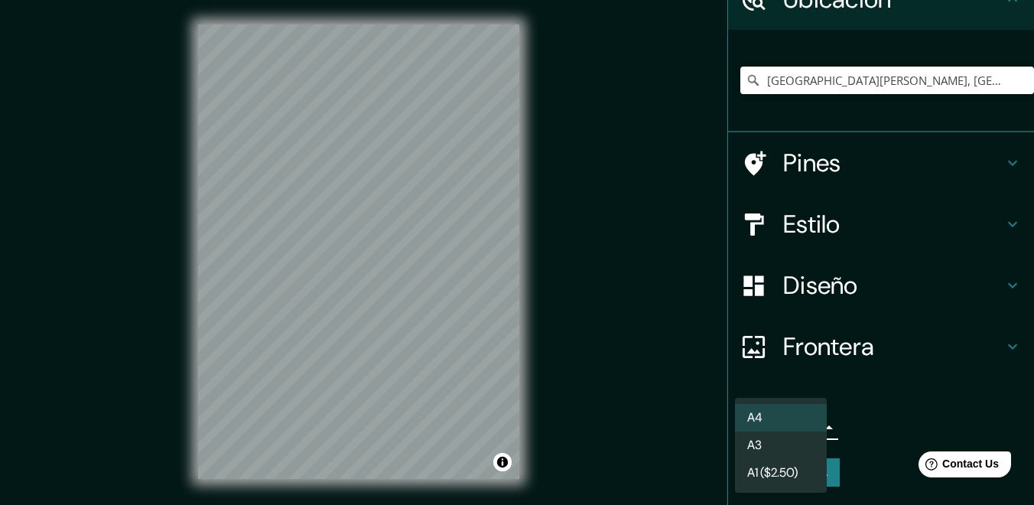
click at [776, 444] on li "A3" at bounding box center [781, 445] width 92 height 28
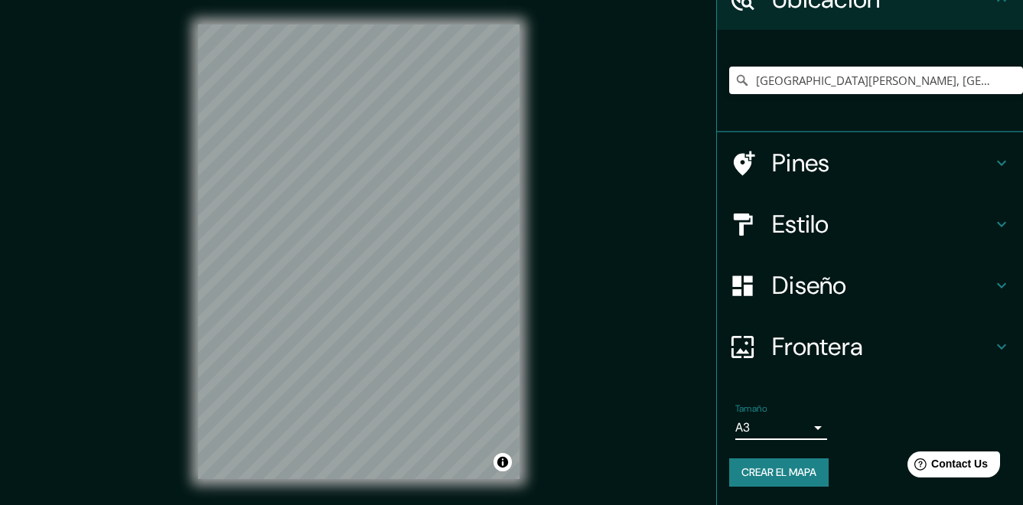
click at [917, 360] on h4 "Frontera" at bounding box center [882, 346] width 220 height 31
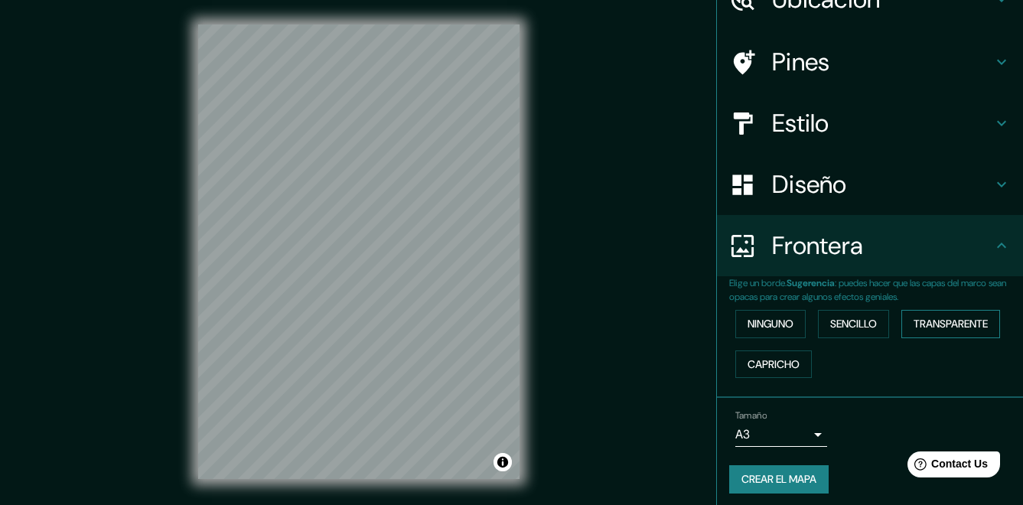
click at [947, 326] on font "Transparente" at bounding box center [950, 323] width 74 height 19
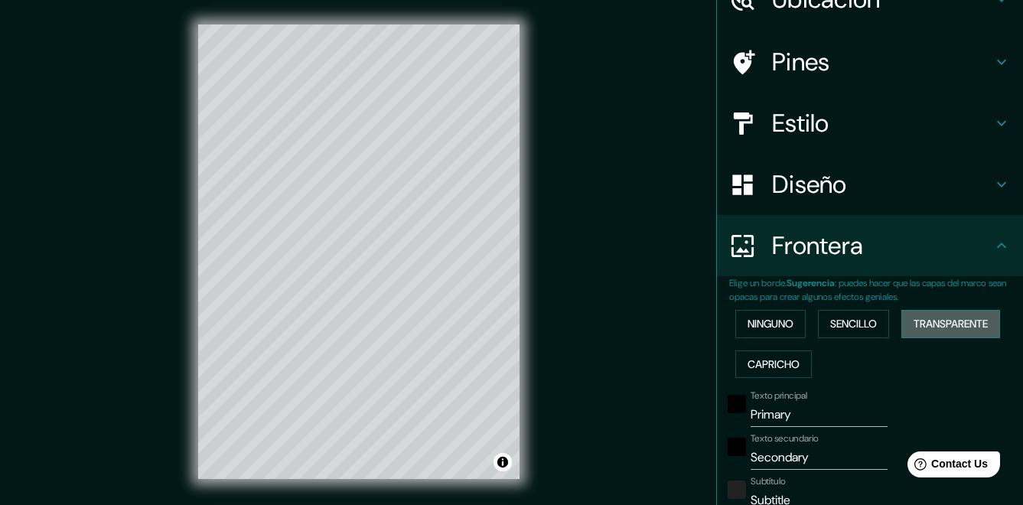
click at [947, 326] on font "Transparente" at bounding box center [950, 323] width 74 height 19
type input "202"
type input "34"
click at [849, 312] on button "Sencillo" at bounding box center [853, 324] width 71 height 28
click at [785, 314] on button "Ninguno" at bounding box center [770, 324] width 70 height 28
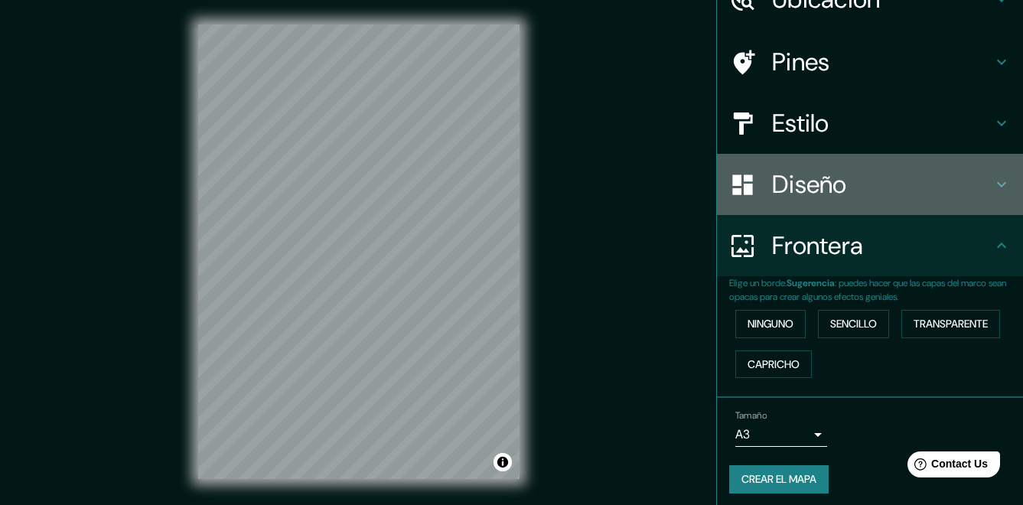
click at [992, 191] on icon at bounding box center [1001, 184] width 18 height 18
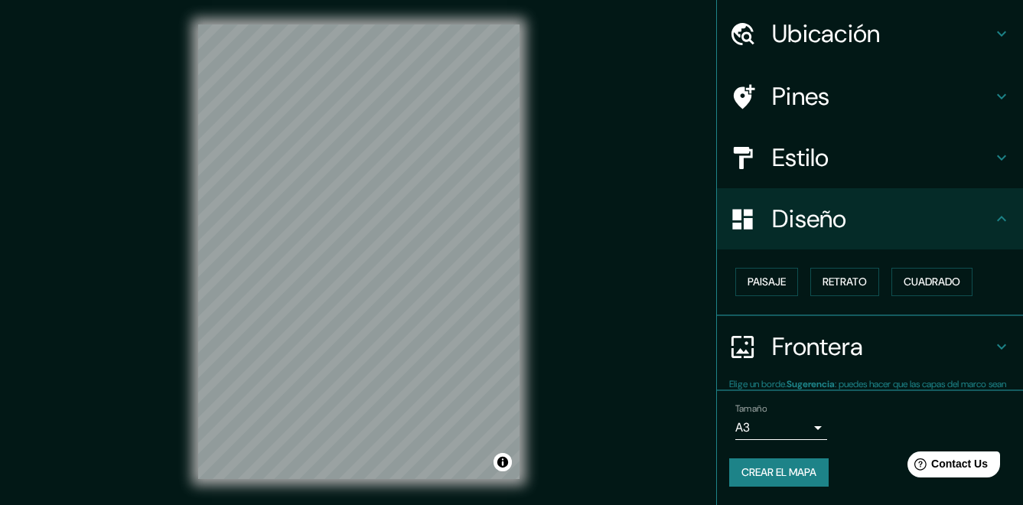
scroll to position [45, 0]
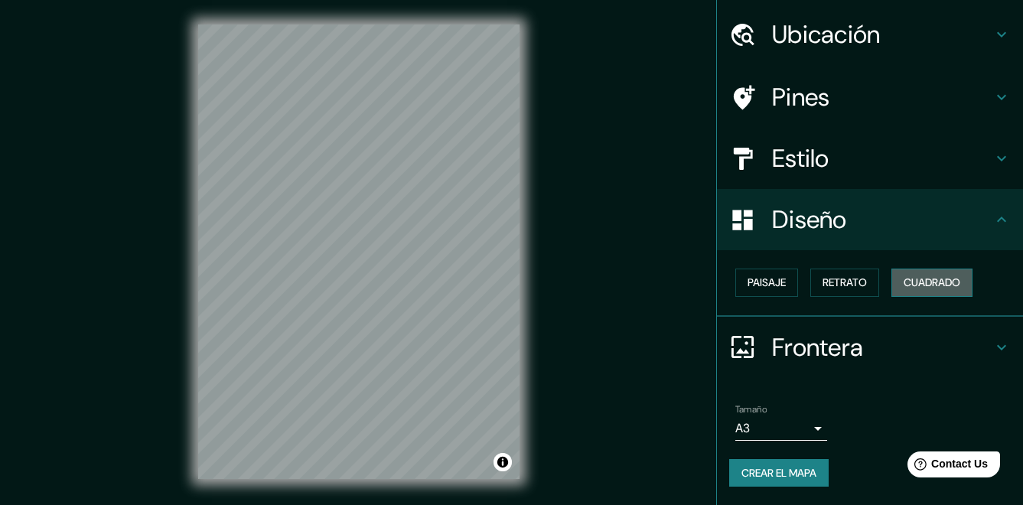
click at [939, 285] on font "Cuadrado" at bounding box center [931, 282] width 57 height 19
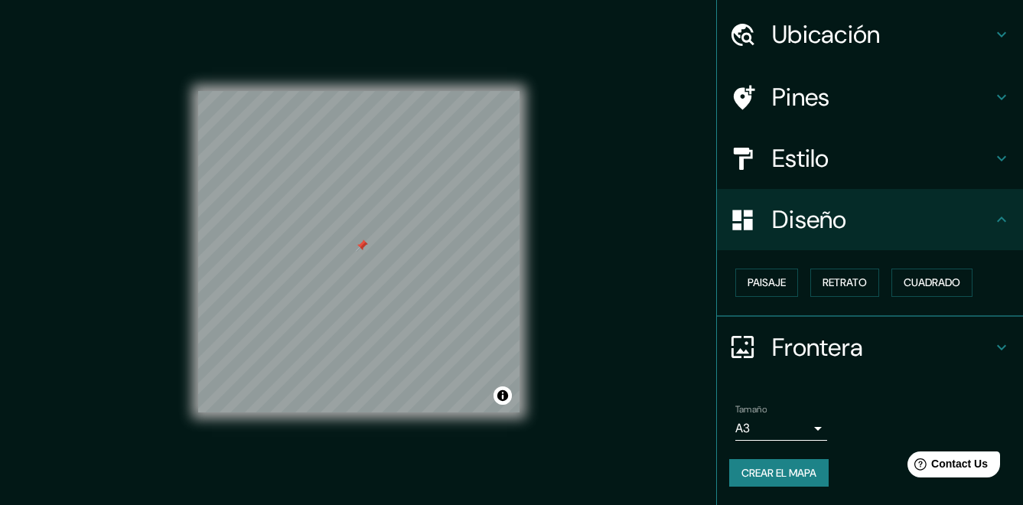
scroll to position [0, 0]
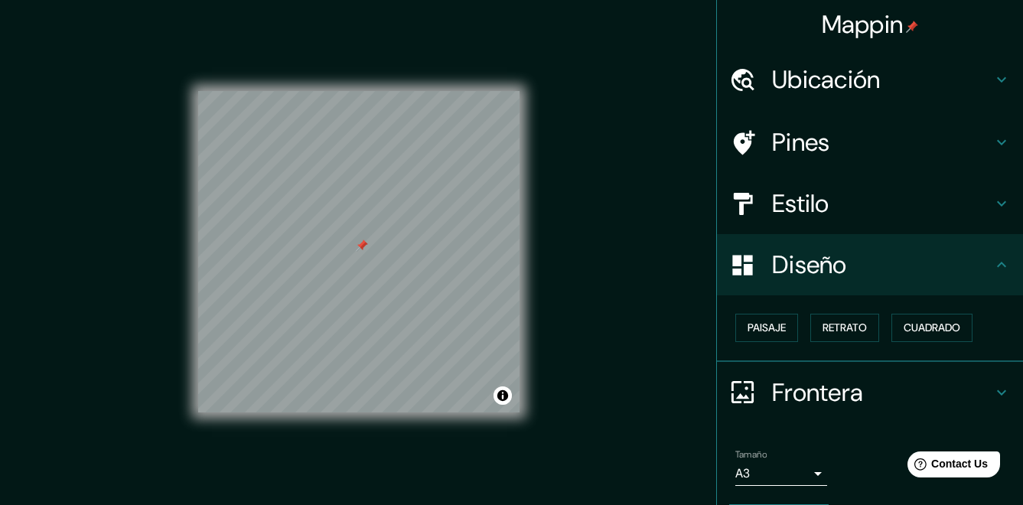
click at [972, 72] on h4 "Ubicación" at bounding box center [882, 79] width 220 height 31
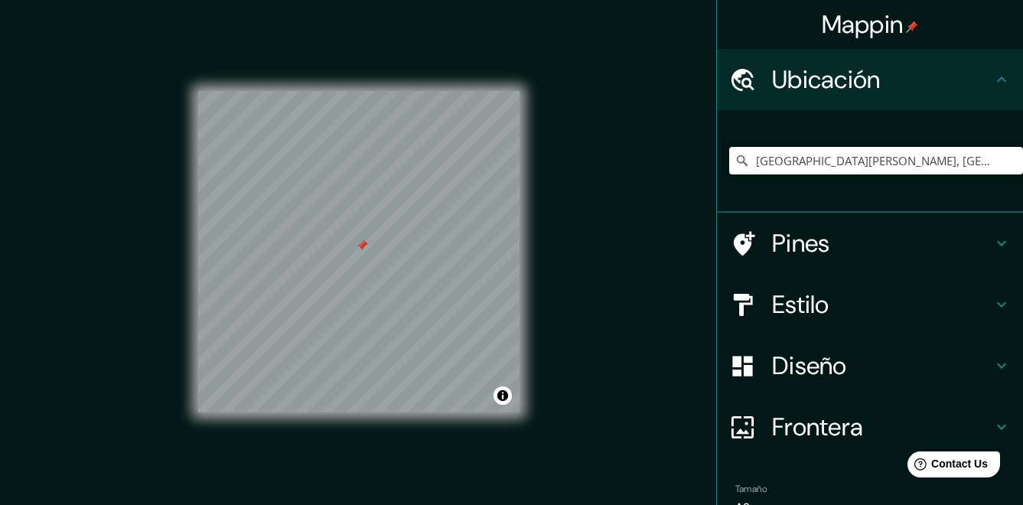
click at [972, 76] on h4 "Ubicación" at bounding box center [882, 79] width 220 height 31
click at [994, 83] on icon at bounding box center [1001, 79] width 18 height 18
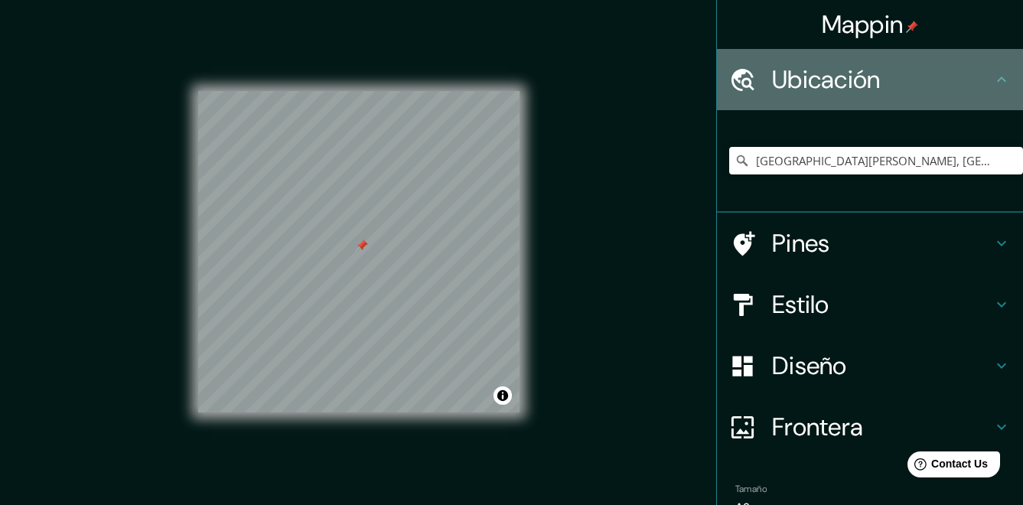
click at [992, 73] on icon at bounding box center [1001, 79] width 18 height 18
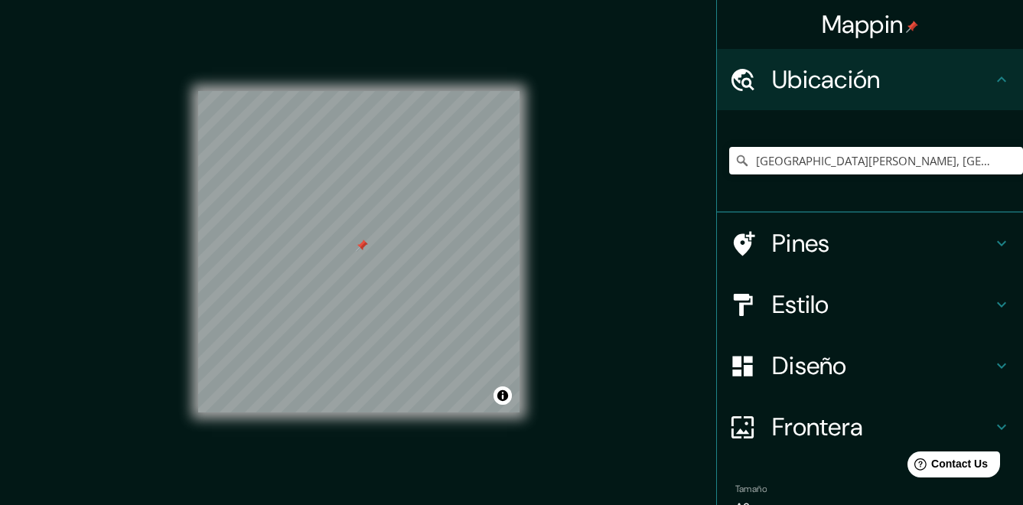
click at [976, 239] on h4 "Pines" at bounding box center [882, 243] width 220 height 31
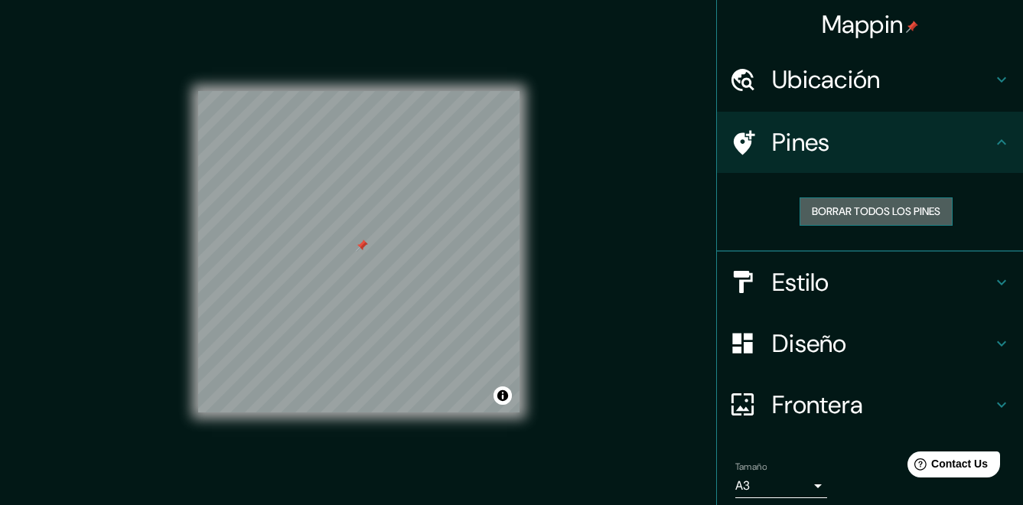
click at [899, 219] on font "Borrar todos los pines" at bounding box center [875, 211] width 128 height 19
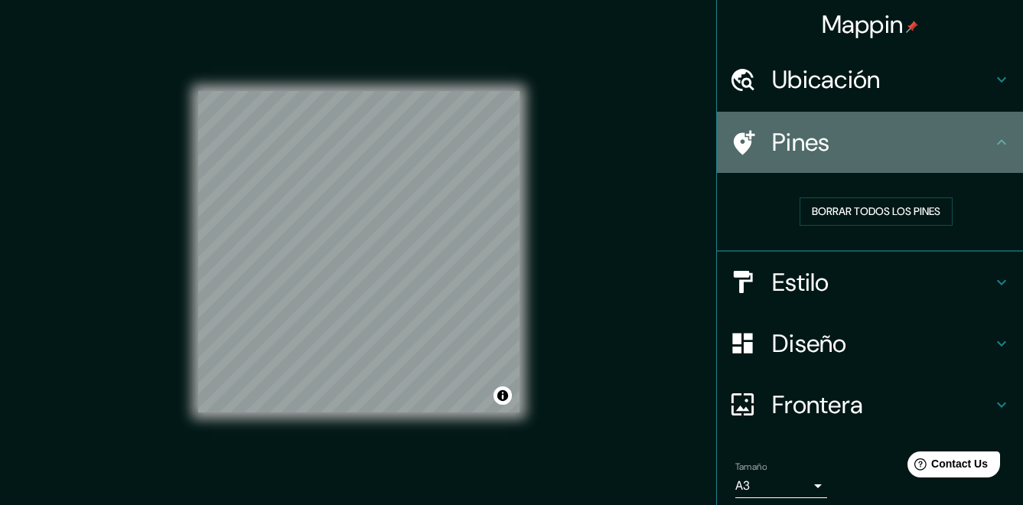
click at [997, 141] on icon at bounding box center [1001, 141] width 9 height 5
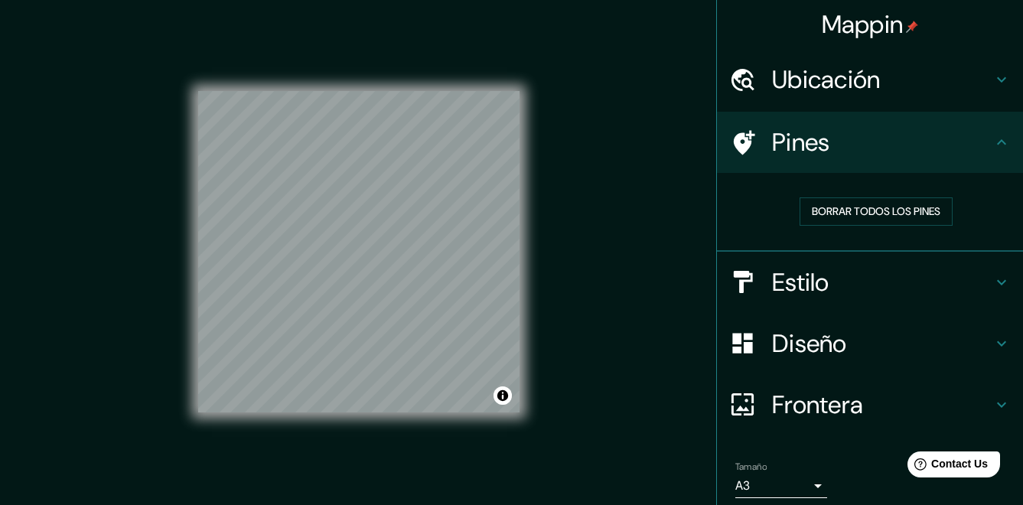
click at [578, 220] on div "Mappin Ubicación Avenida Miguel Grau, Lima, Provincia de Lima, Perú Pines Borra…" at bounding box center [511, 264] width 1023 height 528
click at [569, 240] on div "Mappin Ubicación Avenida Miguel Grau, Lima, Provincia de Lima, Perú Pines Borra…" at bounding box center [511, 264] width 1023 height 528
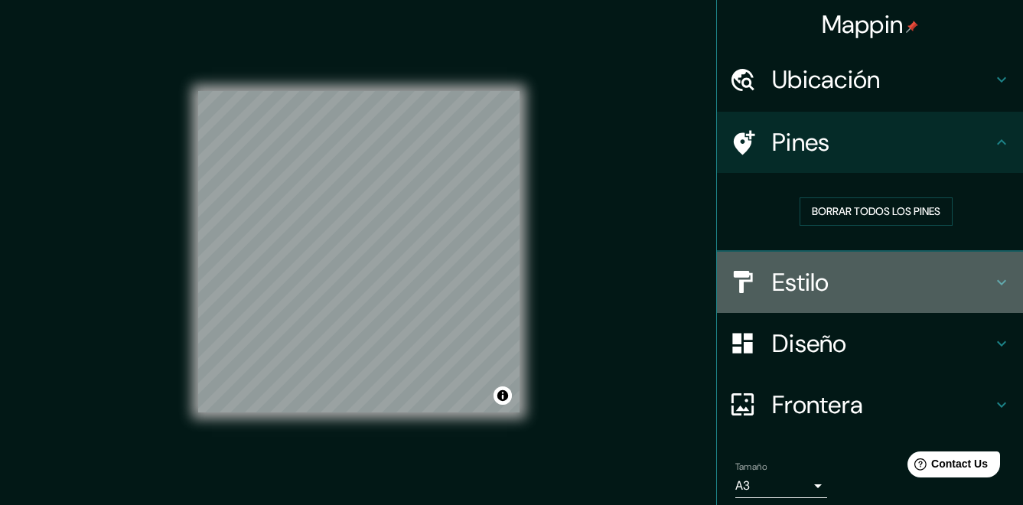
click at [874, 274] on h4 "Estilo" at bounding box center [882, 282] width 220 height 31
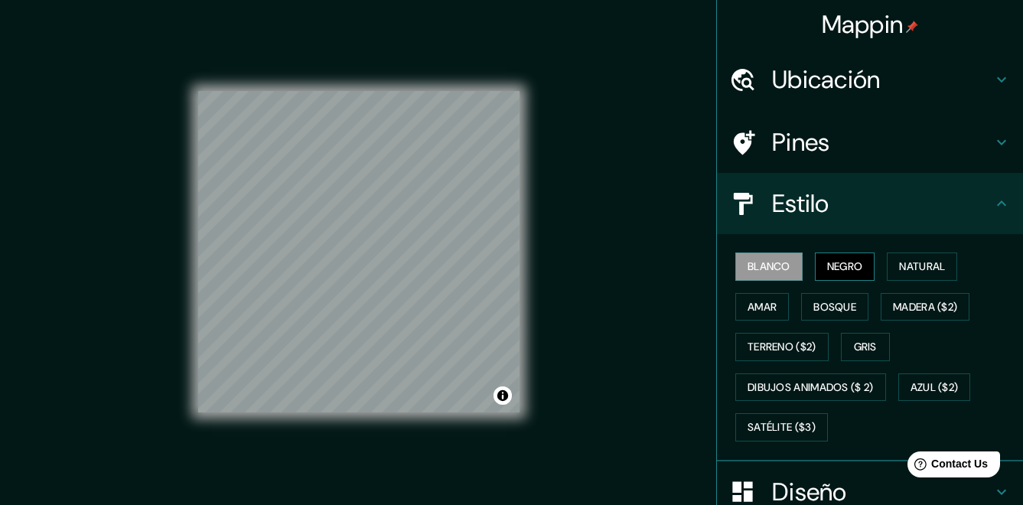
click at [846, 272] on font "Negro" at bounding box center [845, 266] width 36 height 19
click at [919, 265] on font "Natural" at bounding box center [922, 266] width 46 height 19
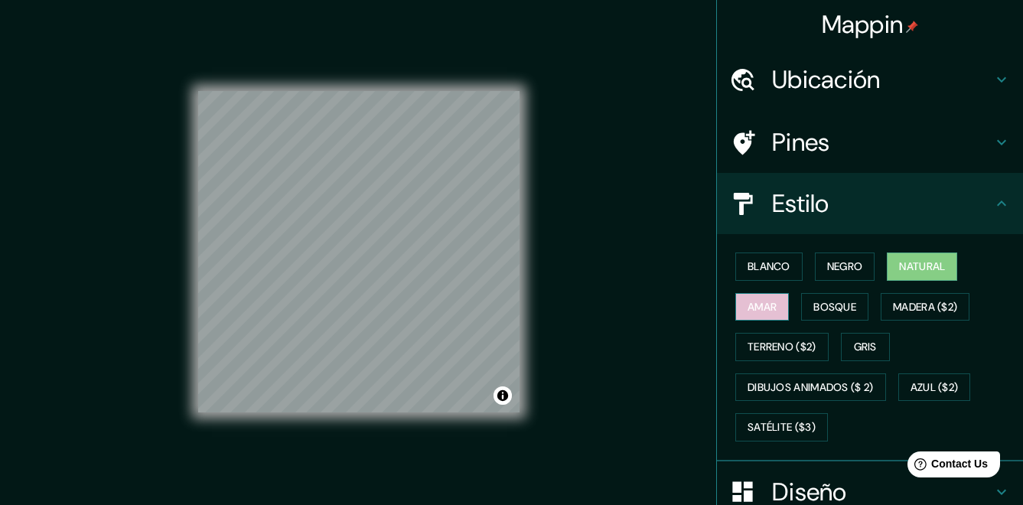
click at [760, 298] on font "Amar" at bounding box center [761, 307] width 29 height 19
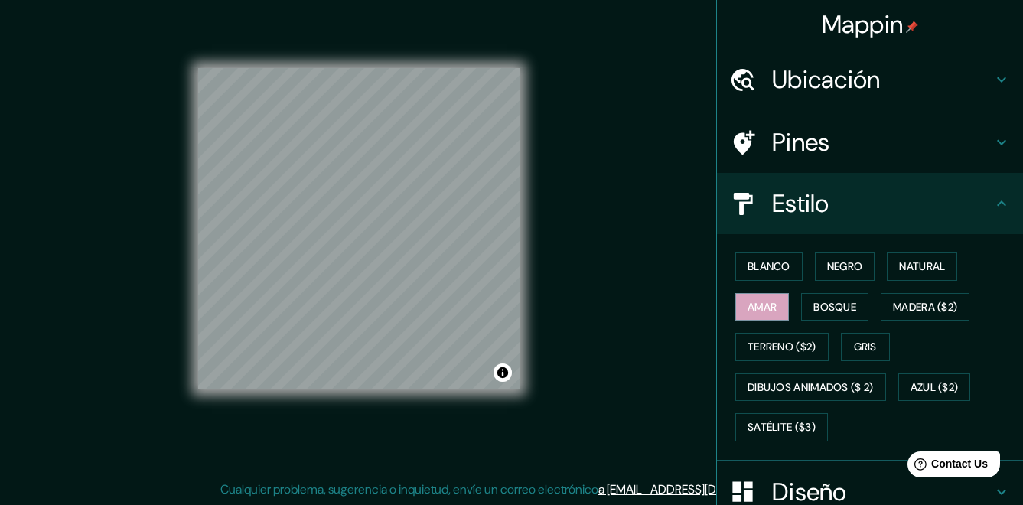
scroll to position [206, 0]
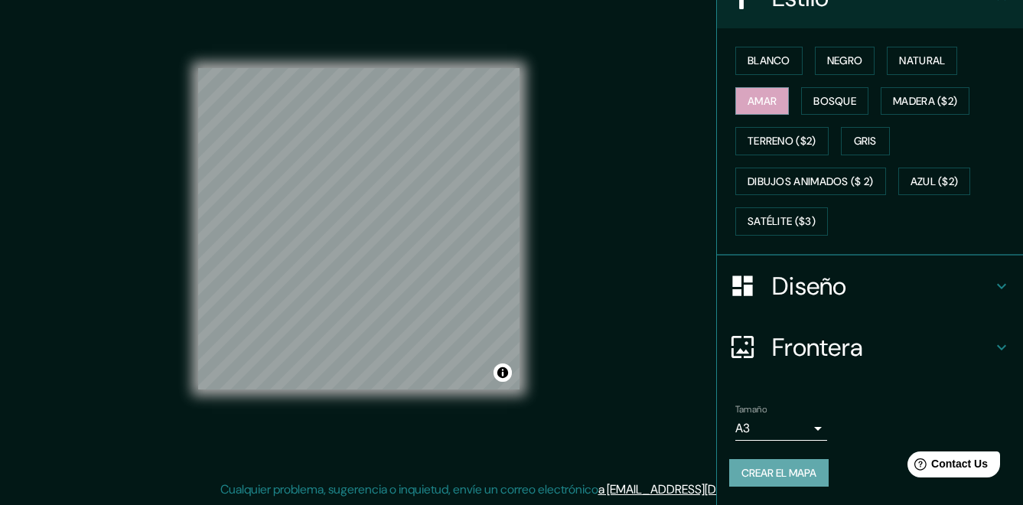
click at [776, 467] on font "Crear el mapa" at bounding box center [778, 472] width 75 height 19
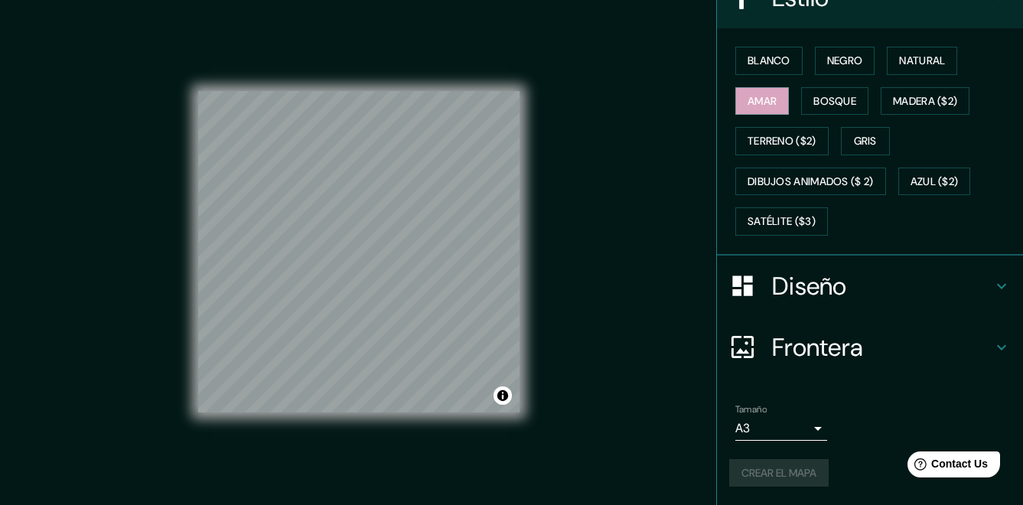
click at [800, 424] on body "Mappin Ubicación Avenida Miguel Grau, Lima, Provincia de Lima, Perú Pines Estil…" at bounding box center [511, 252] width 1023 height 505
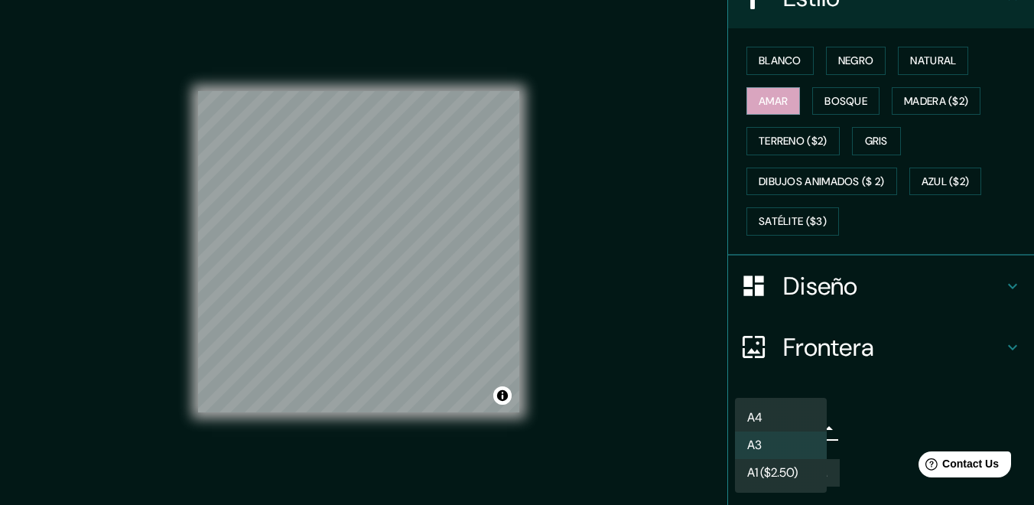
click at [786, 420] on li "A4" at bounding box center [781, 418] width 92 height 28
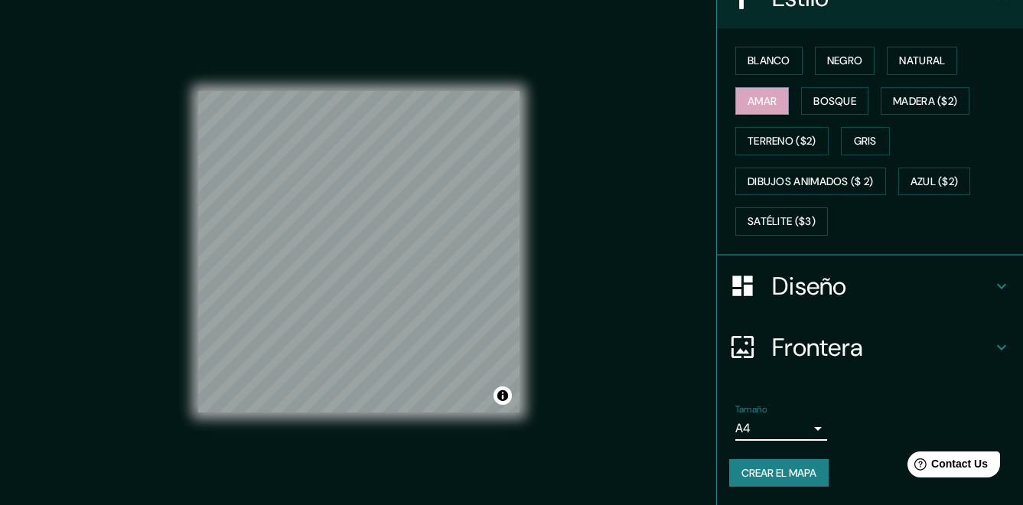
click at [783, 422] on body "Mappin Ubicación Avenida Miguel Grau, Lima, Provincia de Lima, Perú Pines Estil…" at bounding box center [511, 252] width 1023 height 505
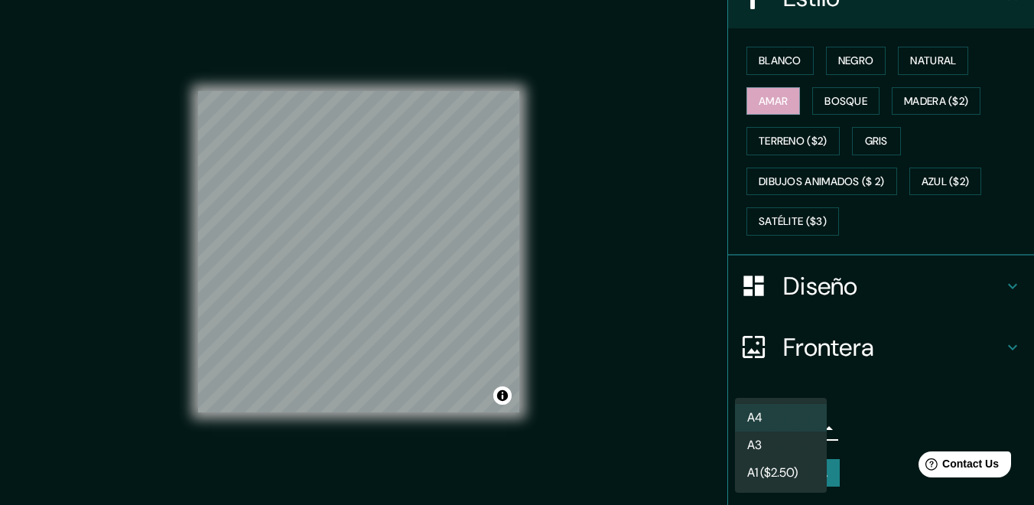
click at [764, 446] on li "A3" at bounding box center [781, 445] width 92 height 28
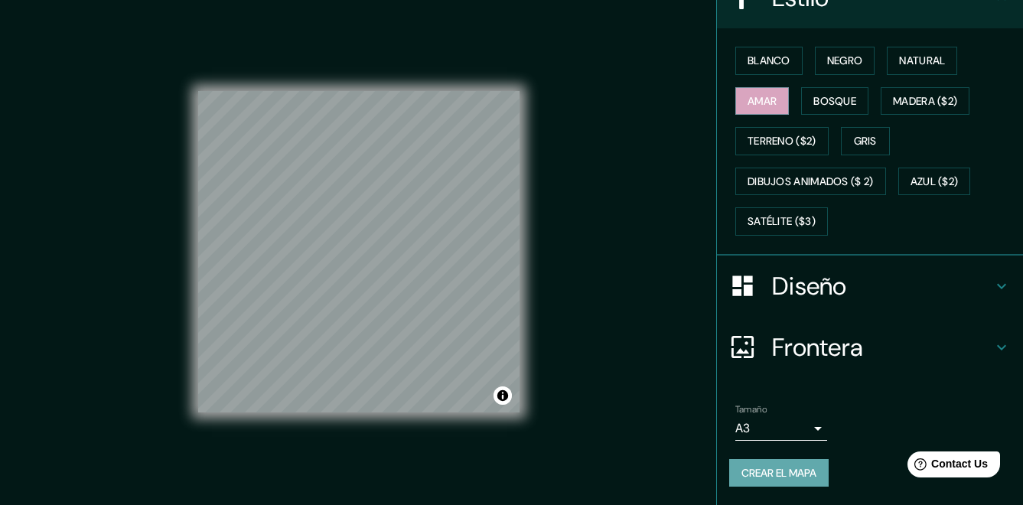
click at [769, 471] on font "Crear el mapa" at bounding box center [778, 472] width 75 height 19
click at [754, 463] on font "Crear el mapa" at bounding box center [778, 472] width 75 height 19
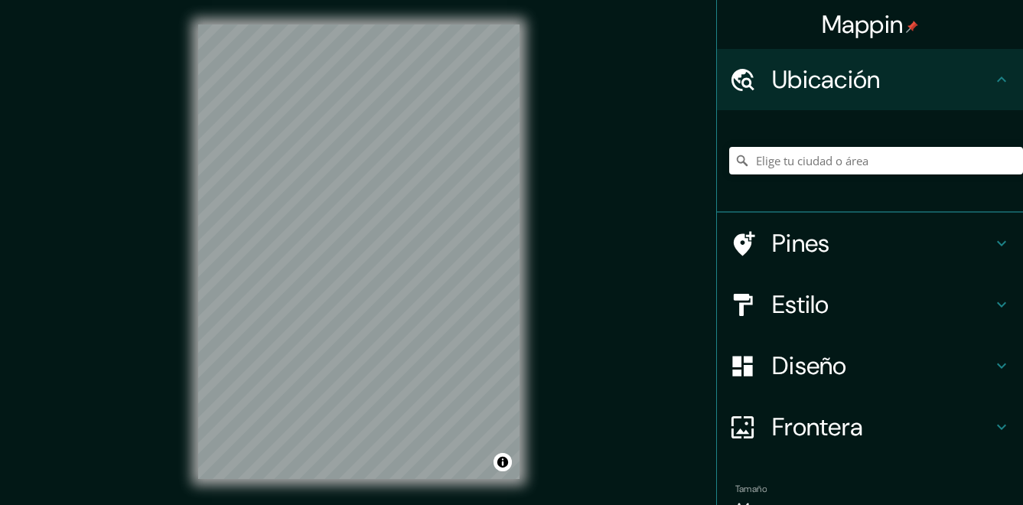
click at [811, 154] on input "Elige tu ciudad o área" at bounding box center [876, 161] width 294 height 28
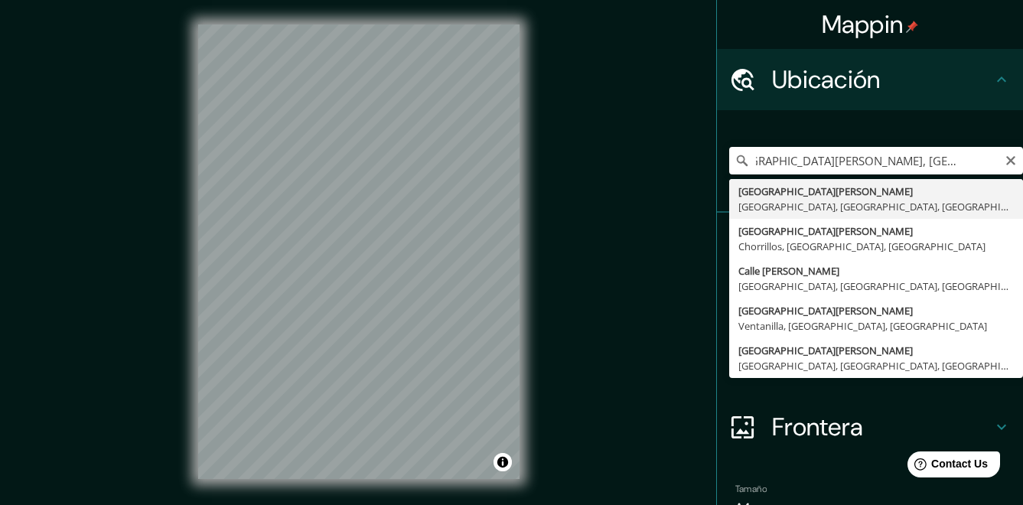
type input "[GEOGRAPHIC_DATA][PERSON_NAME], [GEOGRAPHIC_DATA], [GEOGRAPHIC_DATA], [GEOGRAPH…"
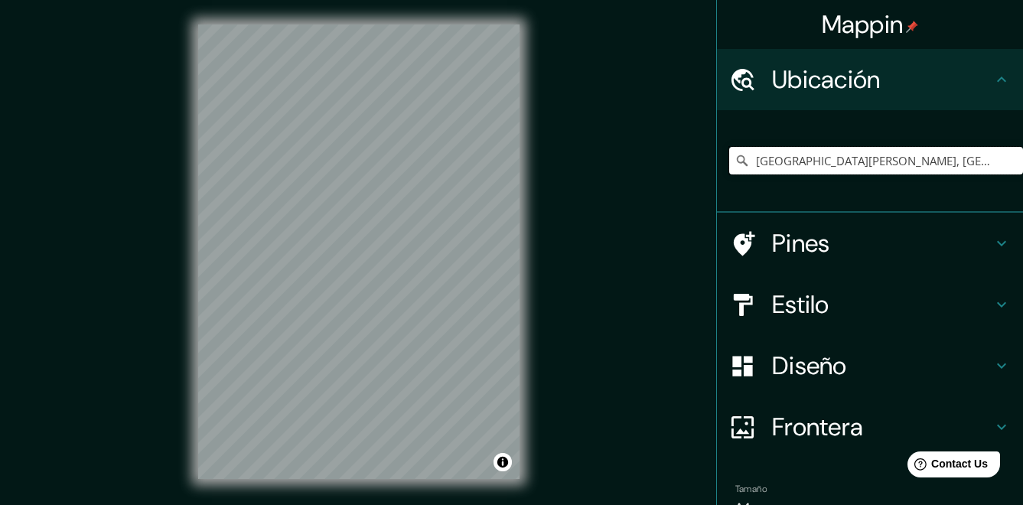
scroll to position [0, 0]
click at [920, 229] on h4 "Pines" at bounding box center [882, 243] width 220 height 31
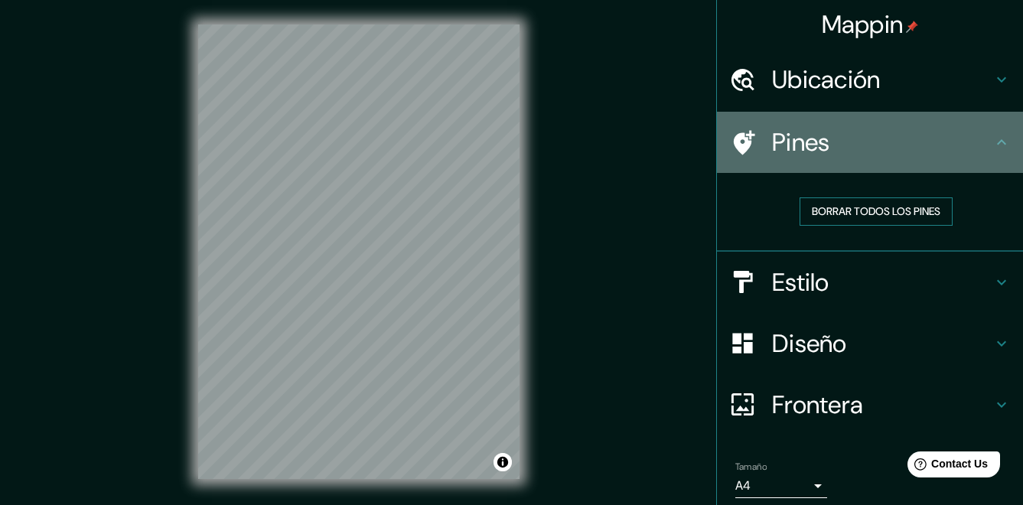
drag, startPoint x: 968, startPoint y: 148, endPoint x: 942, endPoint y: 206, distance: 63.0
click at [969, 148] on h4 "Pines" at bounding box center [882, 142] width 220 height 31
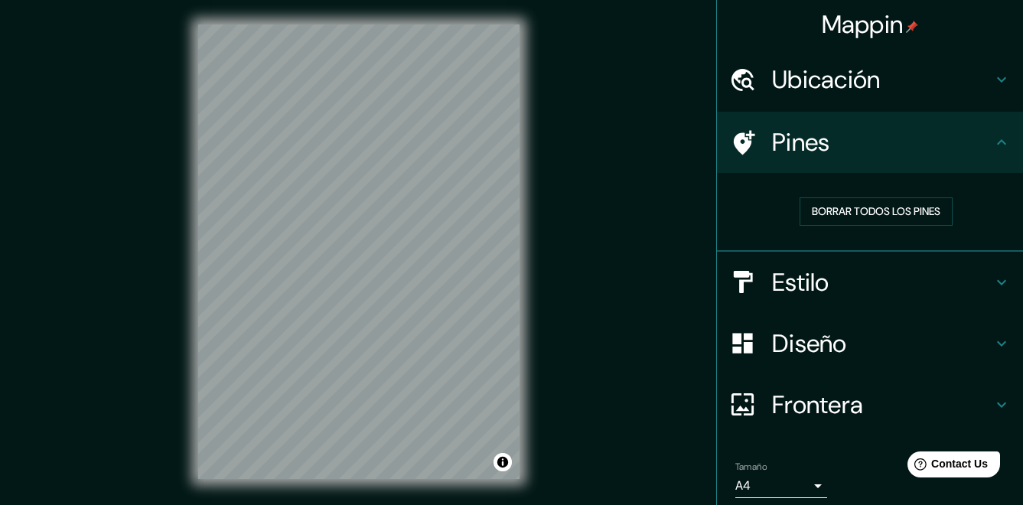
click at [915, 268] on h4 "Estilo" at bounding box center [882, 282] width 220 height 31
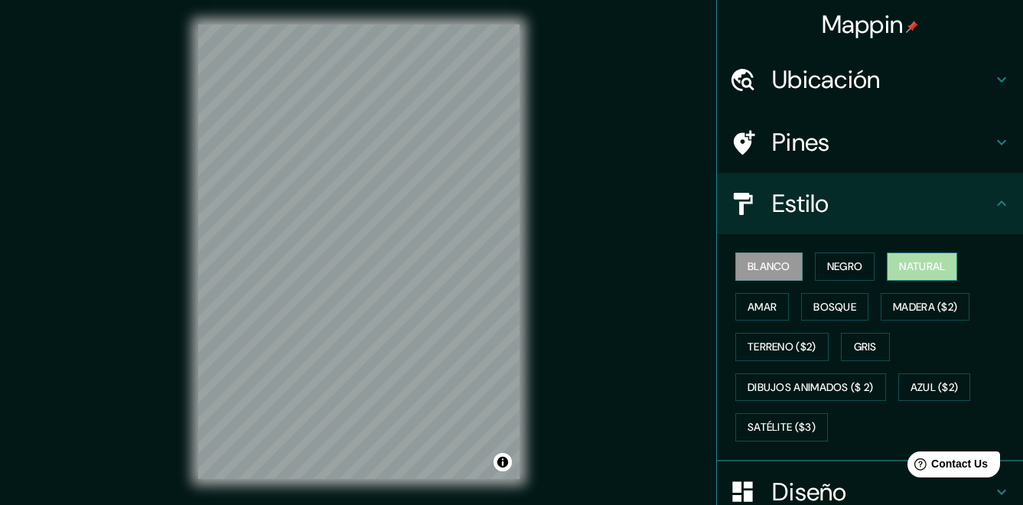
click at [902, 259] on font "Natural" at bounding box center [922, 266] width 46 height 19
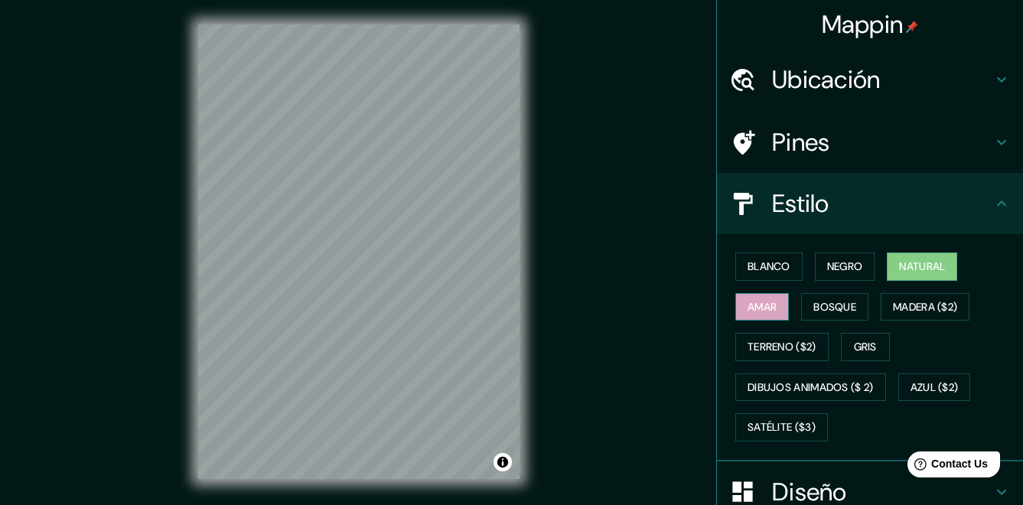
click at [747, 306] on font "Amar" at bounding box center [761, 307] width 29 height 19
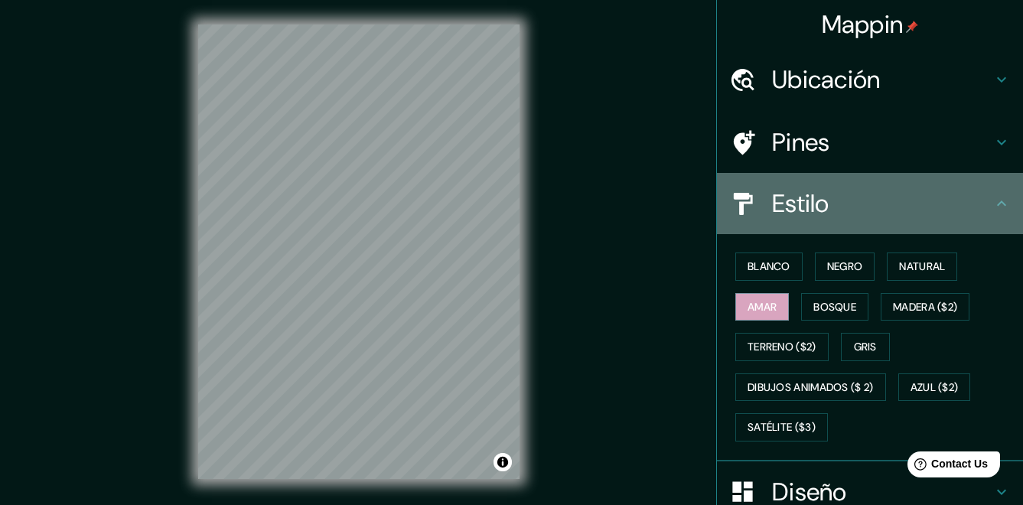
click at [997, 203] on icon at bounding box center [1001, 202] width 9 height 5
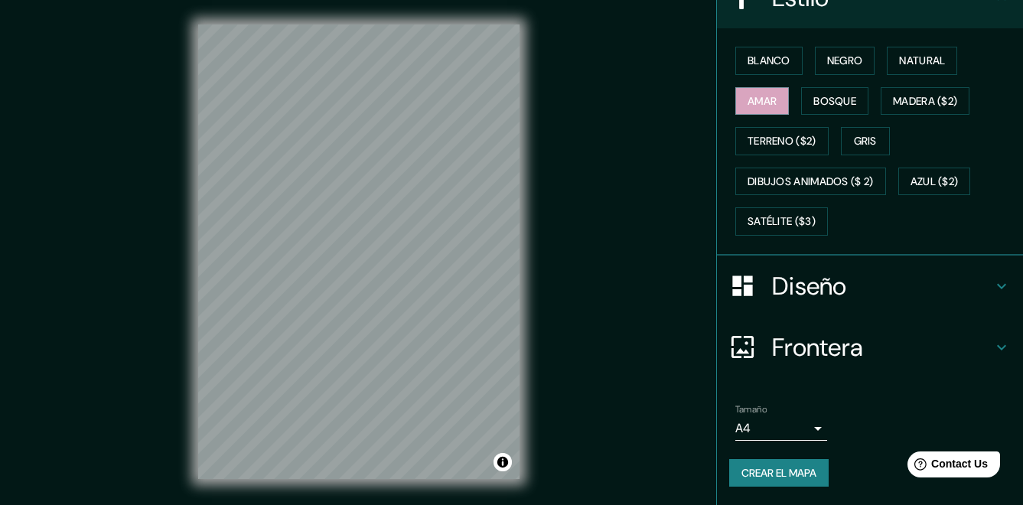
click at [969, 284] on h4 "Diseño" at bounding box center [882, 286] width 220 height 31
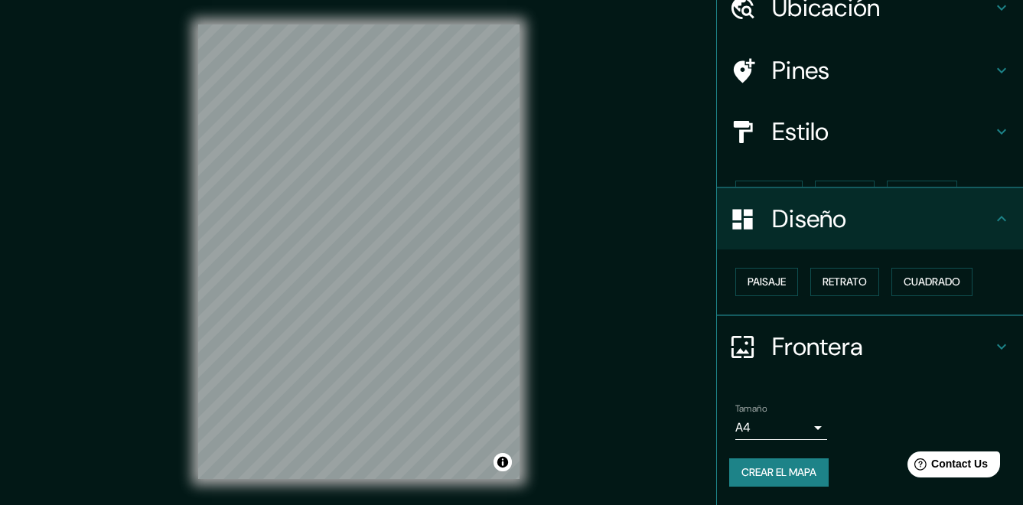
scroll to position [45, 0]
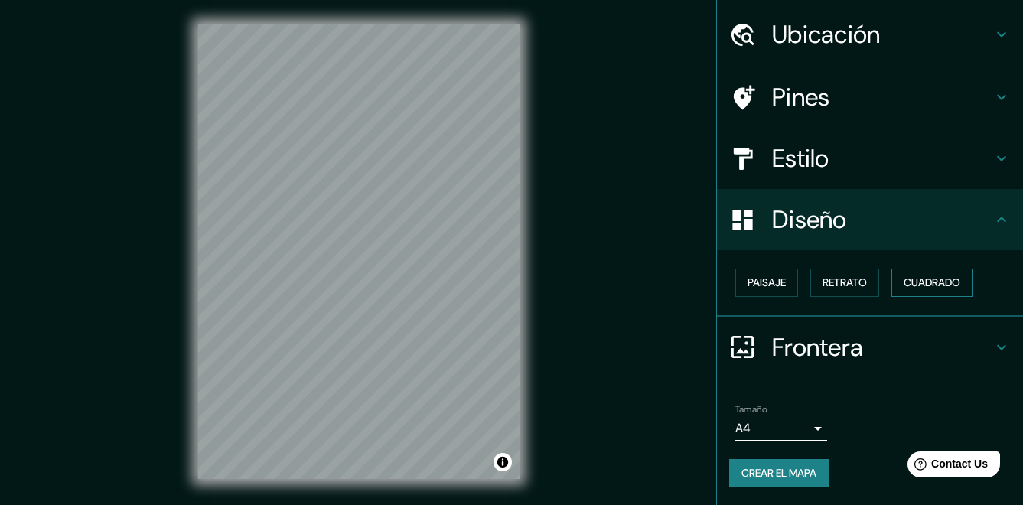
click at [913, 281] on font "Cuadrado" at bounding box center [931, 282] width 57 height 19
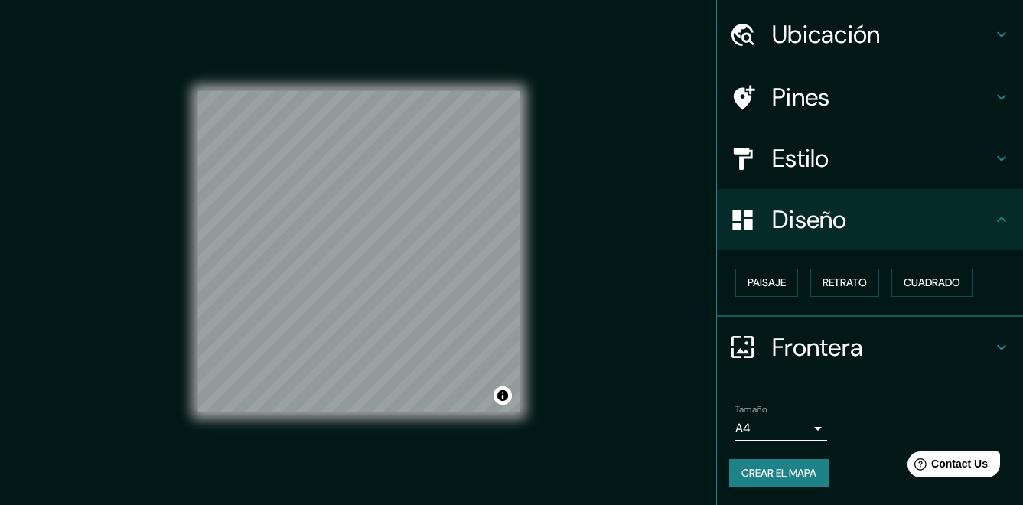
click at [783, 431] on body "Mappin Ubicación Avenida Miguel Grau, Lima, Provincia de Lima, Perú Pines Estil…" at bounding box center [511, 252] width 1023 height 505
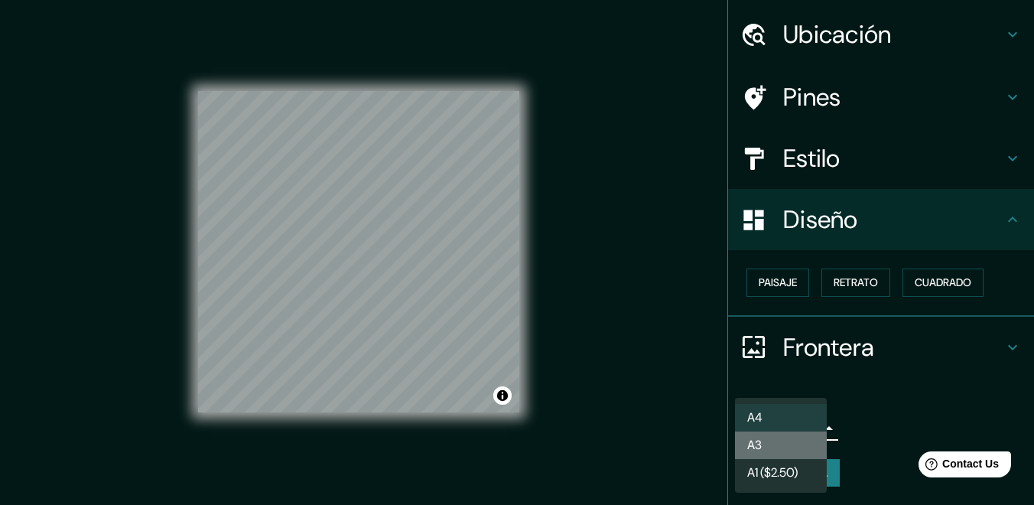
click at [778, 454] on li "A3" at bounding box center [781, 445] width 92 height 28
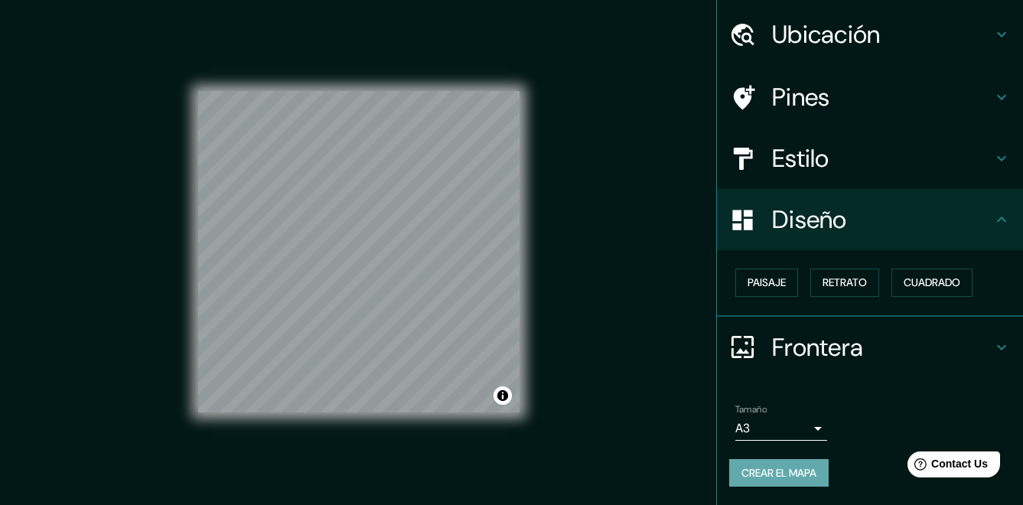
click at [789, 474] on font "Crear el mapa" at bounding box center [778, 472] width 75 height 19
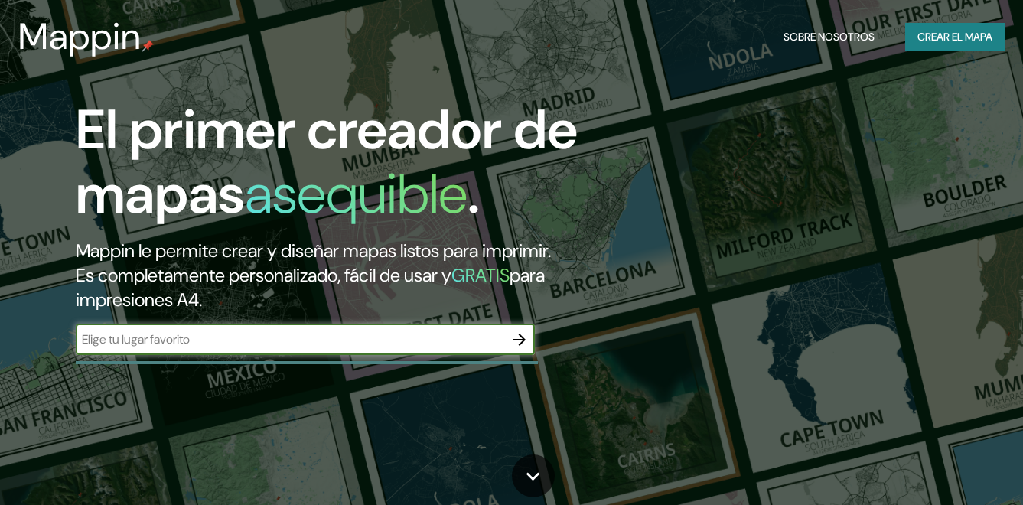
click at [281, 348] on input "text" at bounding box center [290, 339] width 428 height 18
type input "lima"
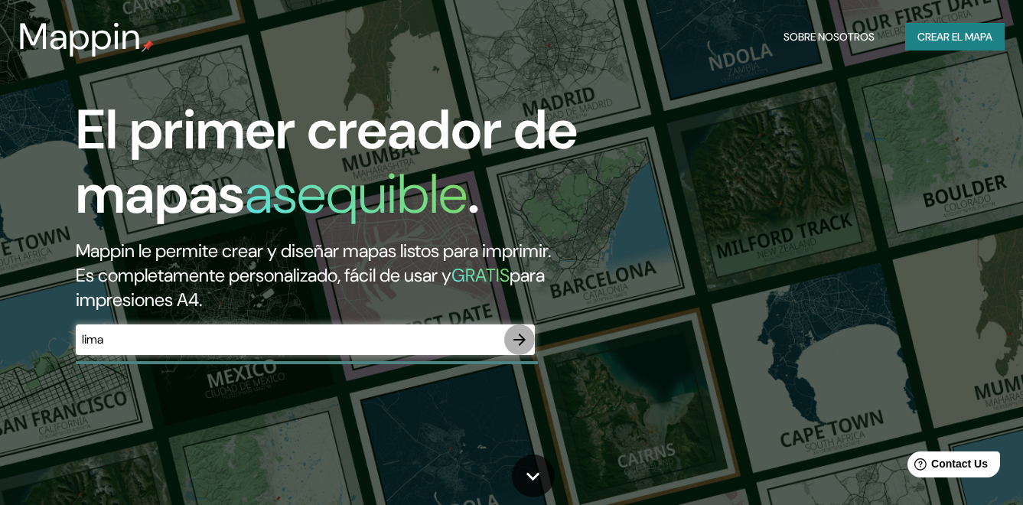
click at [526, 349] on icon "button" at bounding box center [519, 339] width 18 height 18
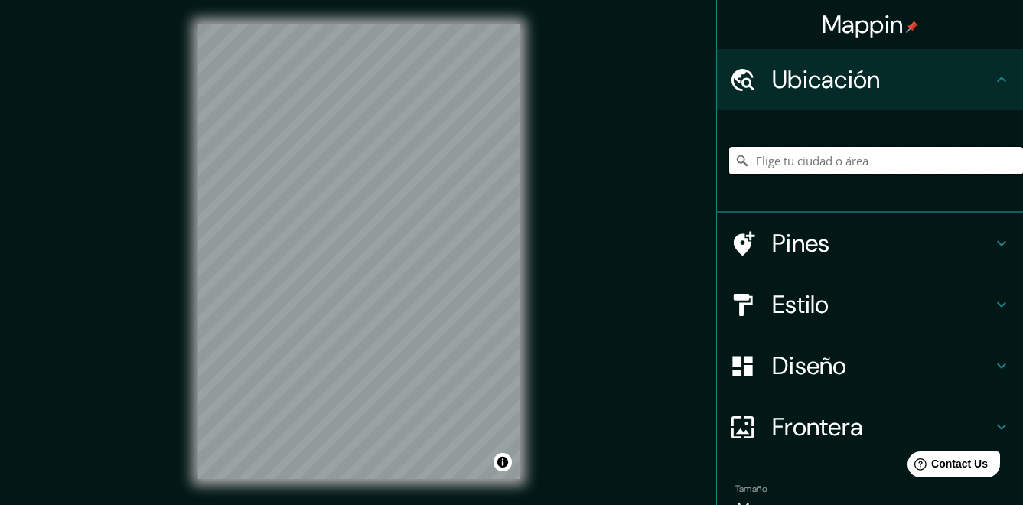
click at [871, 150] on input "Elige tu ciudad o área" at bounding box center [876, 161] width 294 height 28
click at [852, 168] on input "Elige tu ciudad o área" at bounding box center [876, 161] width 294 height 28
click at [855, 167] on input "Elige tu ciudad o área" at bounding box center [876, 161] width 294 height 28
click at [877, 158] on input "Elige tu ciudad o área" at bounding box center [876, 161] width 294 height 28
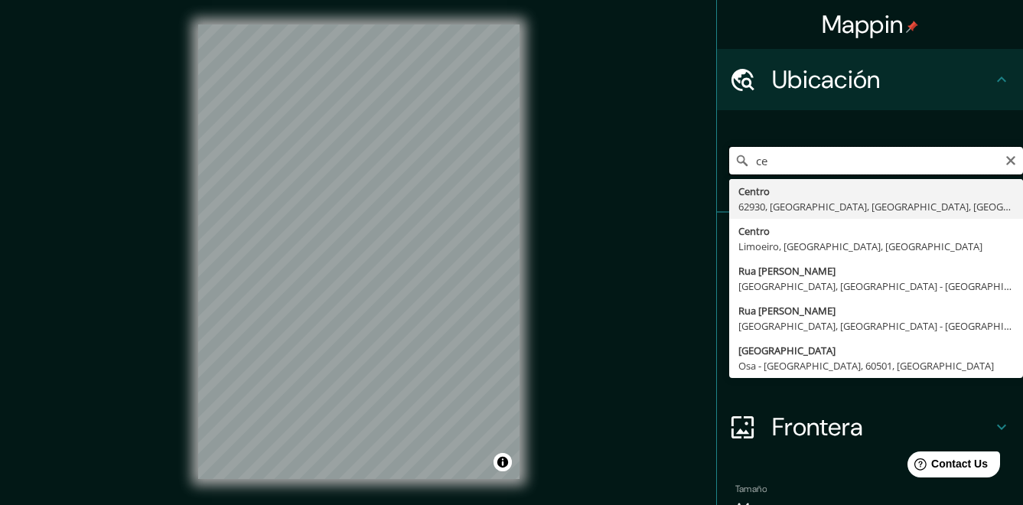
type input "c"
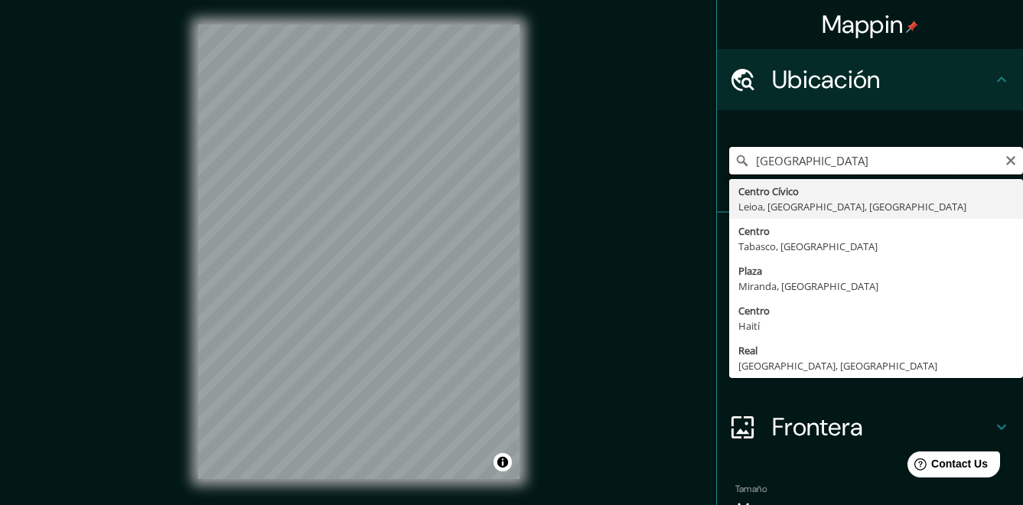
drag, startPoint x: 883, startPoint y: 152, endPoint x: 677, endPoint y: 148, distance: 205.8
click at [677, 148] on div "Mappin Ubicación real plaza centro civico Centro Cívico Leioa, Vizcaya, España …" at bounding box center [511, 264] width 1023 height 528
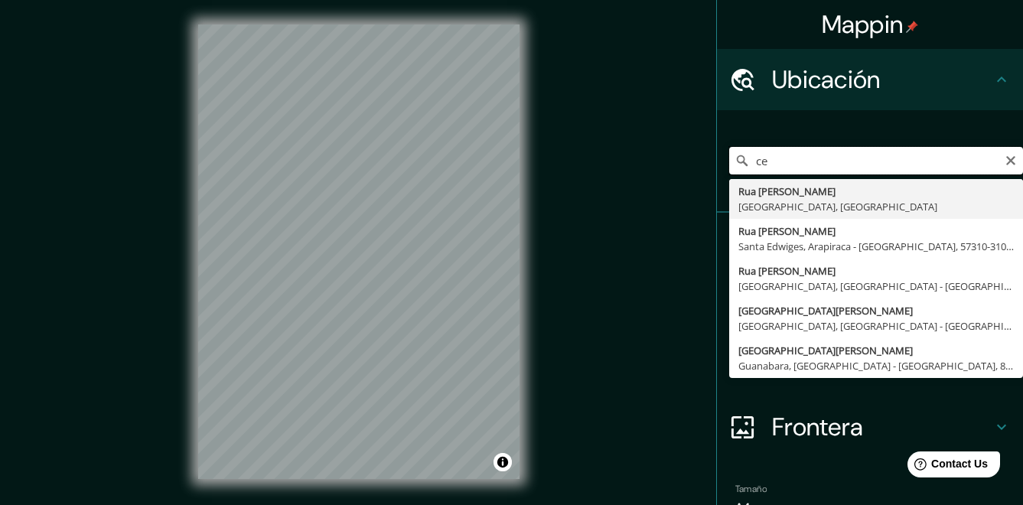
type input "c"
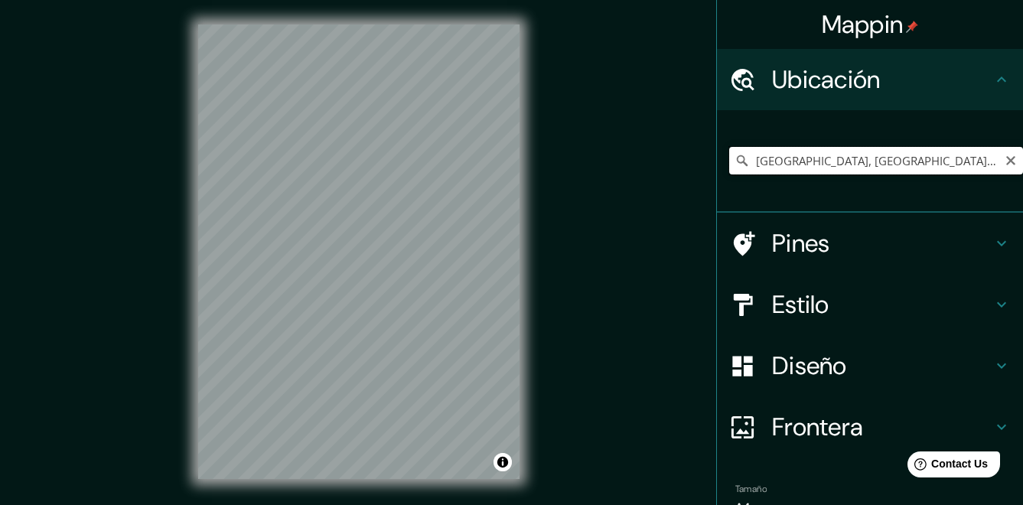
drag, startPoint x: 915, startPoint y: 157, endPoint x: 557, endPoint y: 150, distance: 358.0
click at [560, 150] on div "Mappin Ubicación Lima, Provincia de Lima, Perú Pines Estilo Diseño Frontera Eli…" at bounding box center [511, 264] width 1023 height 528
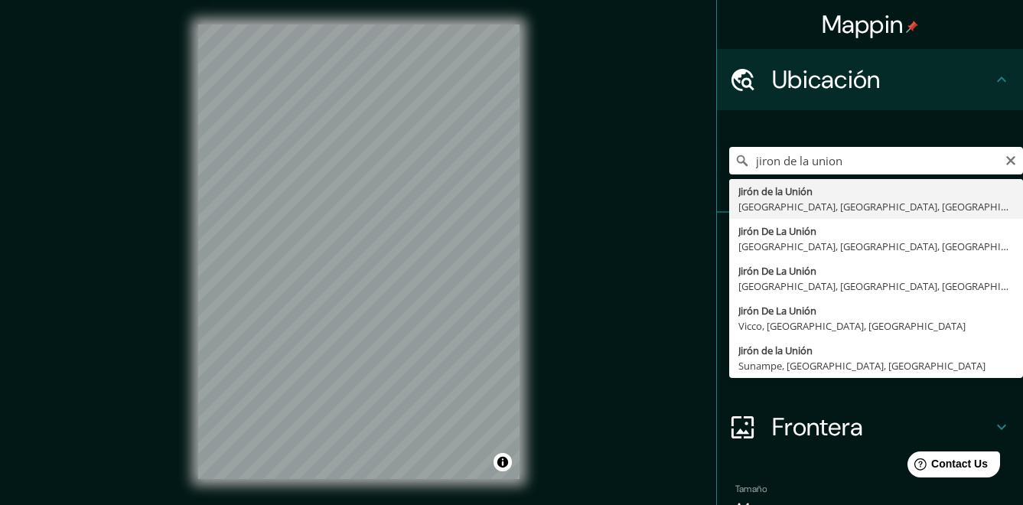
type input "Jirón de la Unión, Lima, Provincia de Lima, Perú"
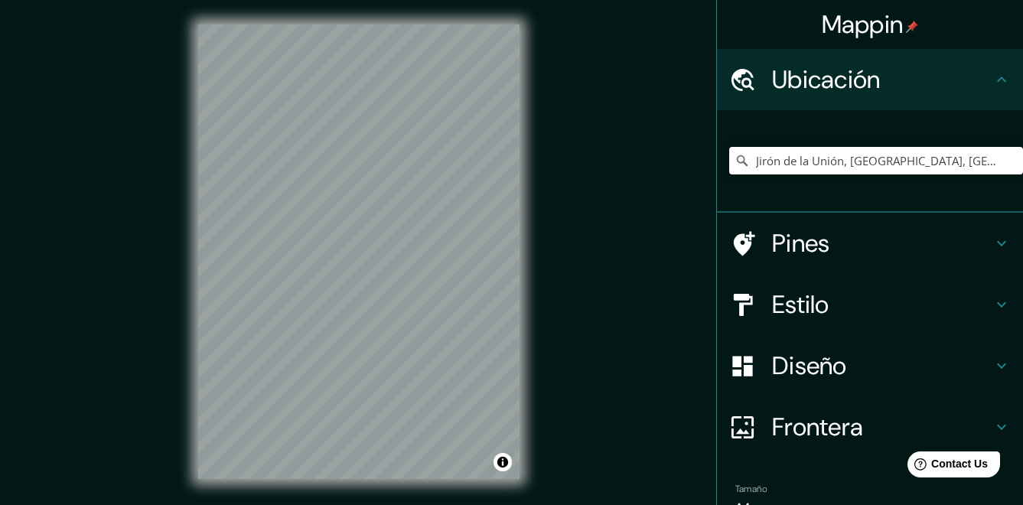
click at [978, 309] on h4 "Estilo" at bounding box center [882, 304] width 220 height 31
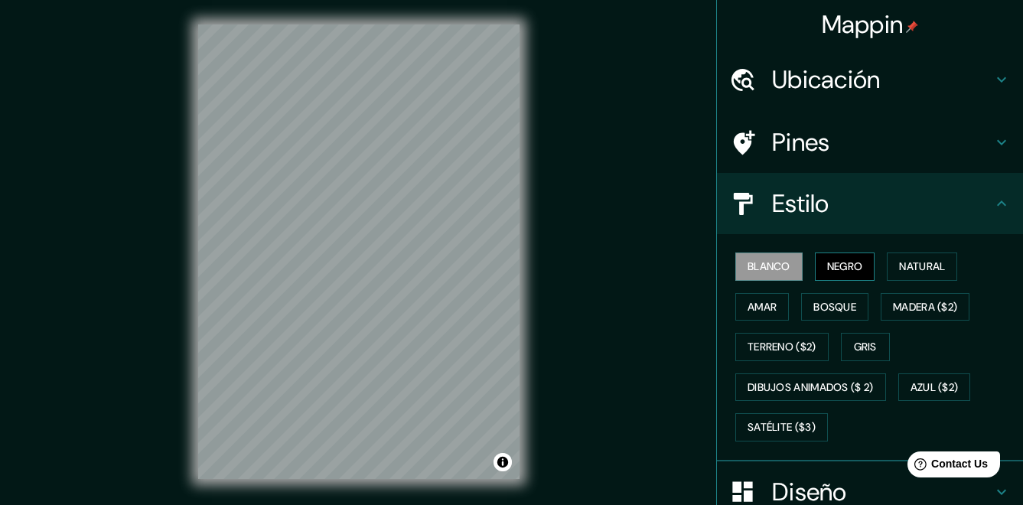
click at [847, 264] on font "Negro" at bounding box center [845, 266] width 36 height 19
click at [904, 264] on font "Natural" at bounding box center [922, 266] width 46 height 19
click at [839, 264] on font "Negro" at bounding box center [845, 266] width 36 height 19
click at [770, 268] on font "Blanco" at bounding box center [768, 266] width 43 height 19
click at [753, 301] on font "Amar" at bounding box center [761, 307] width 29 height 19
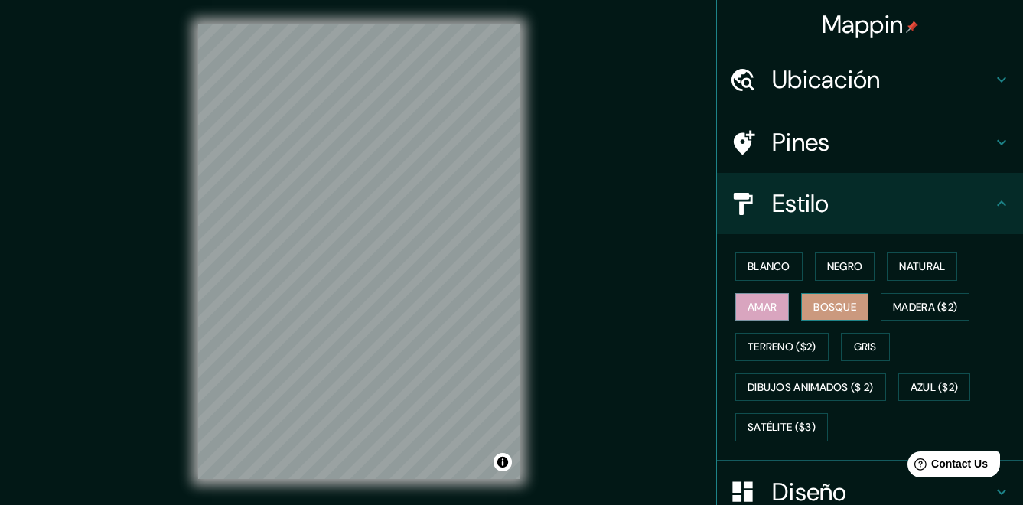
click at [837, 307] on font "Bosque" at bounding box center [834, 307] width 43 height 19
click at [857, 340] on font "Gris" at bounding box center [865, 346] width 23 height 19
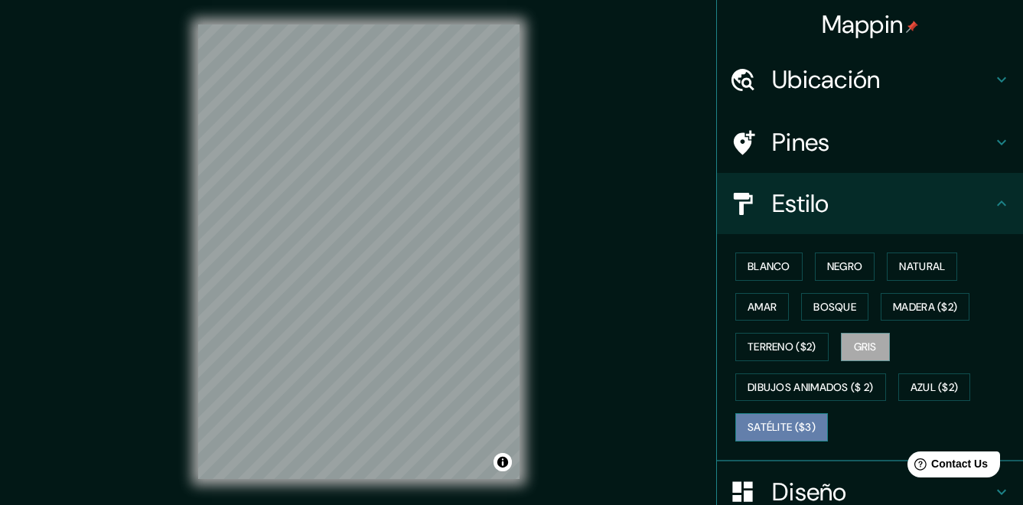
click at [759, 426] on font "Satélite ($3)" at bounding box center [781, 427] width 68 height 19
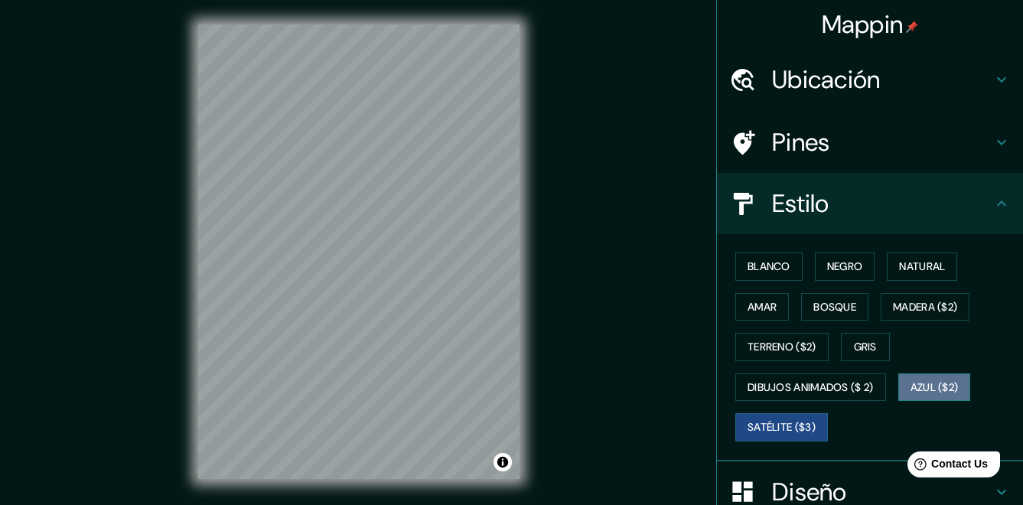
click at [910, 382] on font "Azul ($2)" at bounding box center [934, 387] width 48 height 19
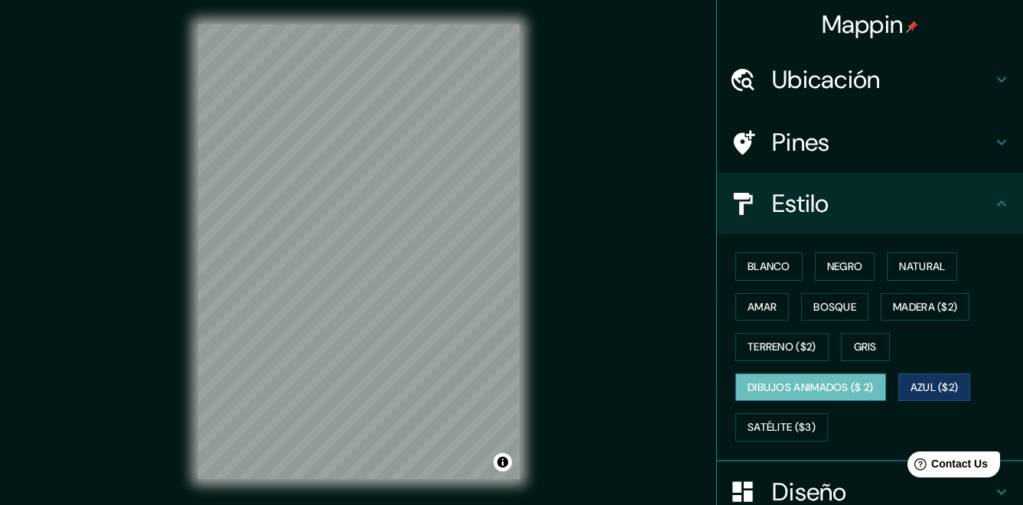
click at [841, 390] on font "Dibujos animados ($ 2)" at bounding box center [810, 387] width 126 height 19
click at [863, 352] on font "Gris" at bounding box center [865, 346] width 23 height 19
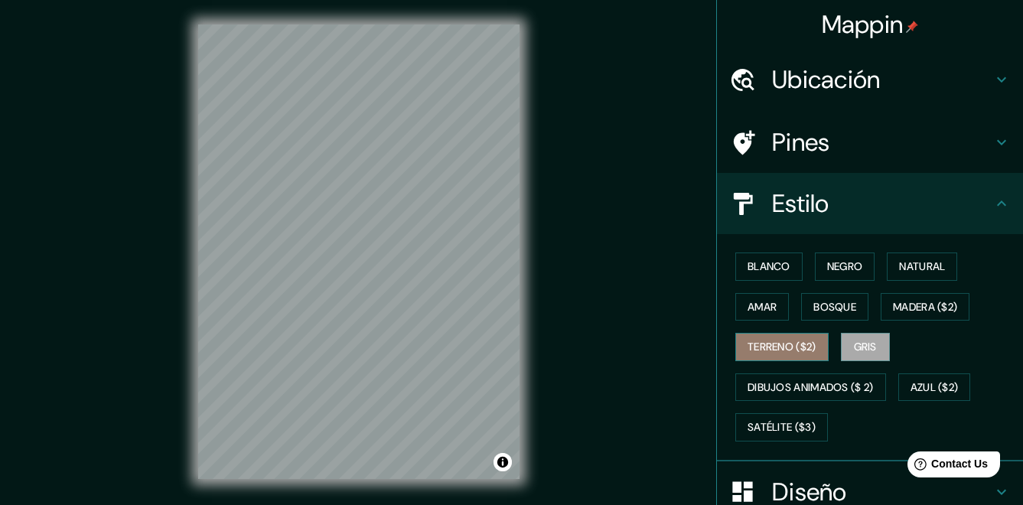
click at [789, 351] on font "Terreno ($2)" at bounding box center [781, 346] width 69 height 19
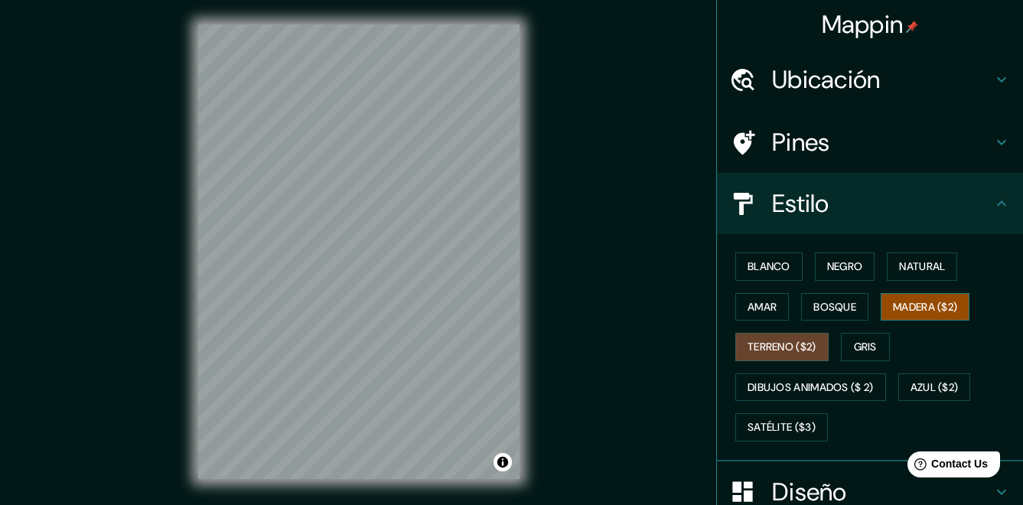
click at [928, 316] on button "Madera ($2)" at bounding box center [924, 307] width 89 height 28
click at [841, 307] on font "Bosque" at bounding box center [834, 307] width 43 height 19
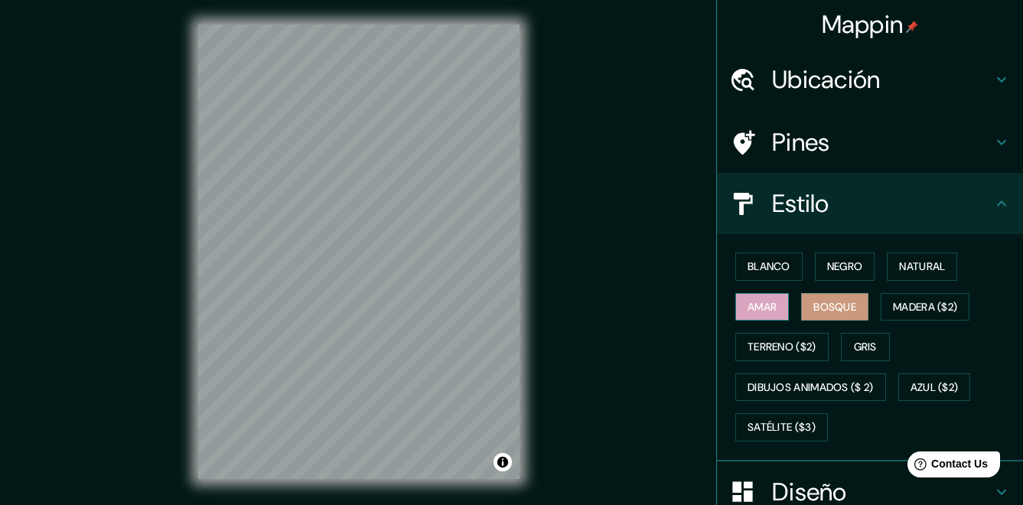
click at [750, 301] on font "Amar" at bounding box center [761, 307] width 29 height 19
click at [919, 270] on font "Natural" at bounding box center [922, 266] width 46 height 19
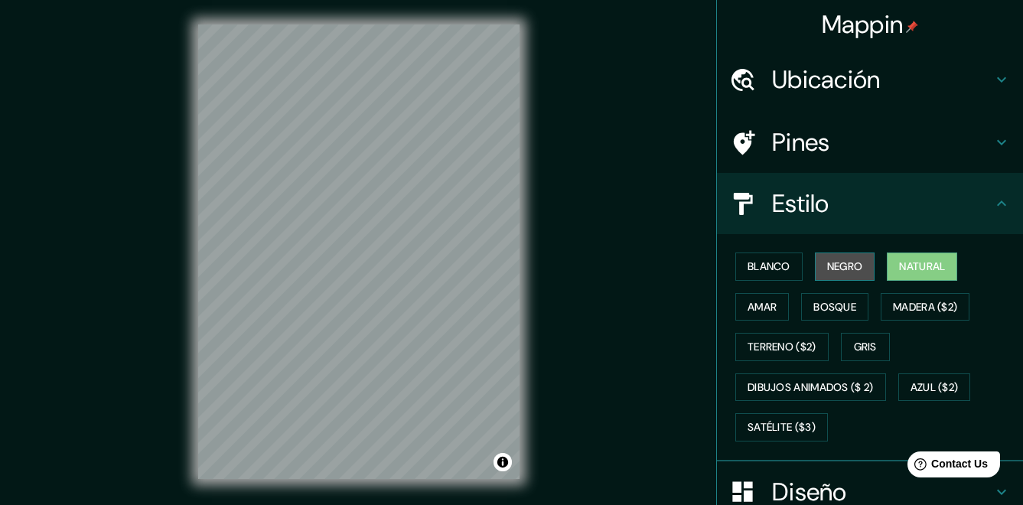
click at [815, 276] on button "Negro" at bounding box center [845, 266] width 60 height 28
click at [915, 273] on font "Natural" at bounding box center [922, 266] width 46 height 19
drag, startPoint x: 519, startPoint y: 291, endPoint x: 667, endPoint y: 225, distance: 161.6
click at [667, 225] on div "Mappin Ubicación Jirón de la Unión, Lima, Provincia de Lima, Perú Pines Estilo …" at bounding box center [511, 264] width 1023 height 528
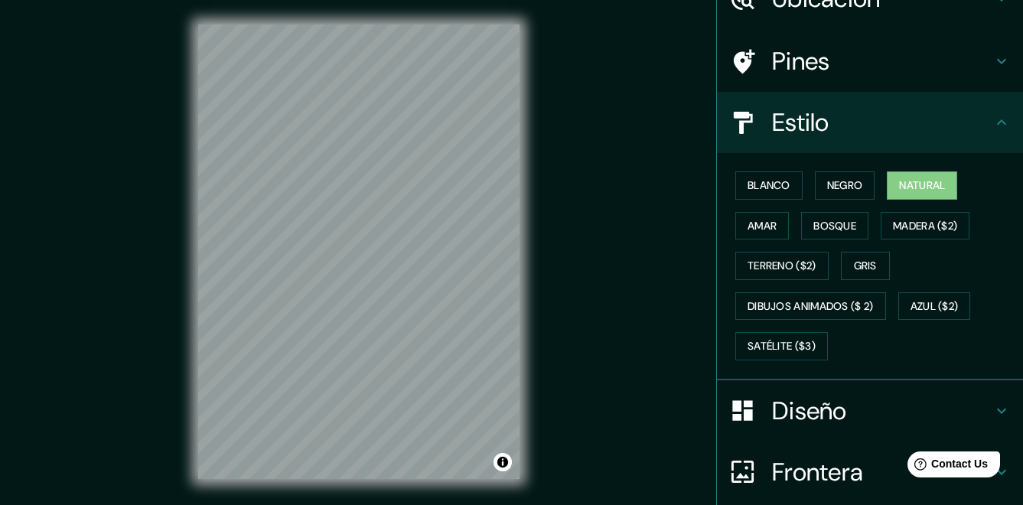
scroll to position [206, 0]
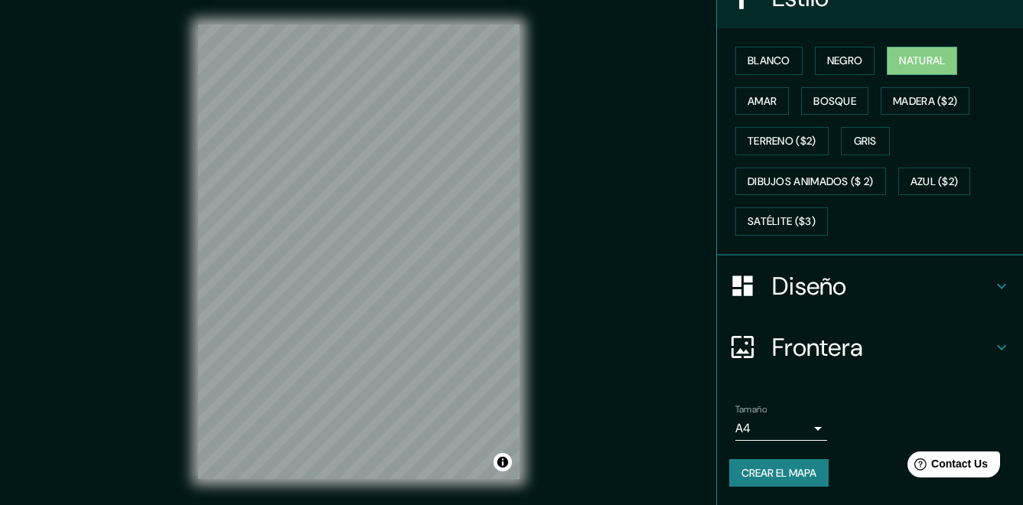
click at [782, 418] on body "Mappin Ubicación Jirón de la Unión, Lima, Provincia de Lima, Perú Pines Estilo …" at bounding box center [511, 252] width 1023 height 505
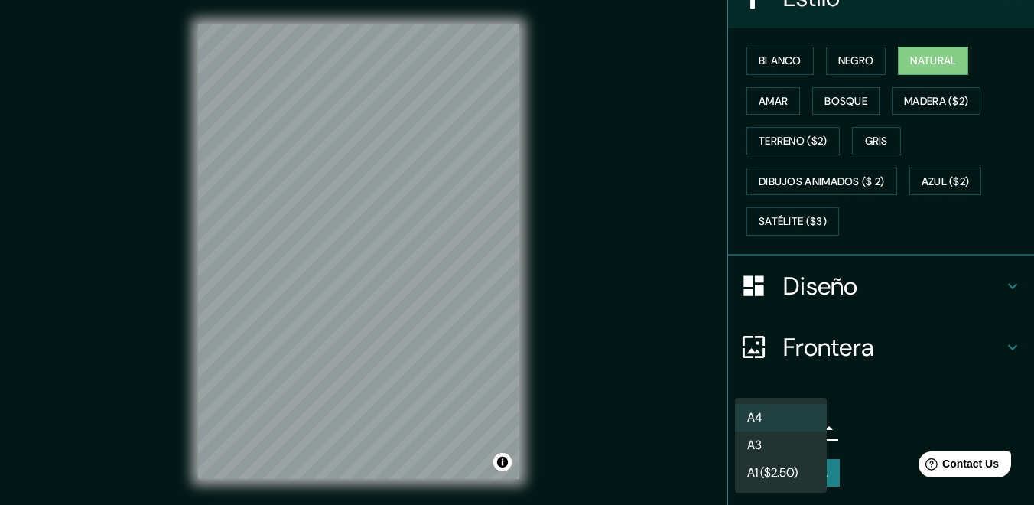
click at [763, 444] on li "A3" at bounding box center [781, 445] width 92 height 28
type input "a4"
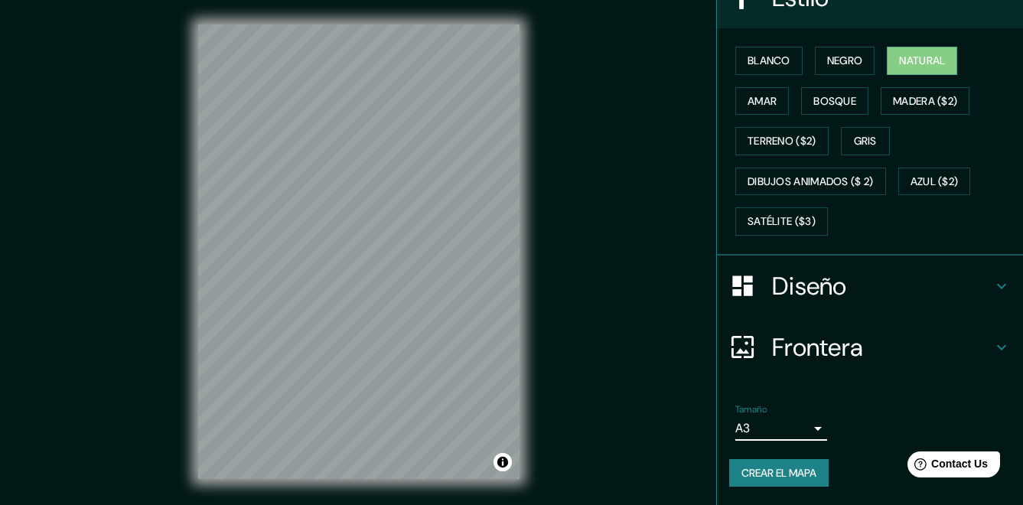
click at [841, 293] on h4 "Diseño" at bounding box center [882, 286] width 220 height 31
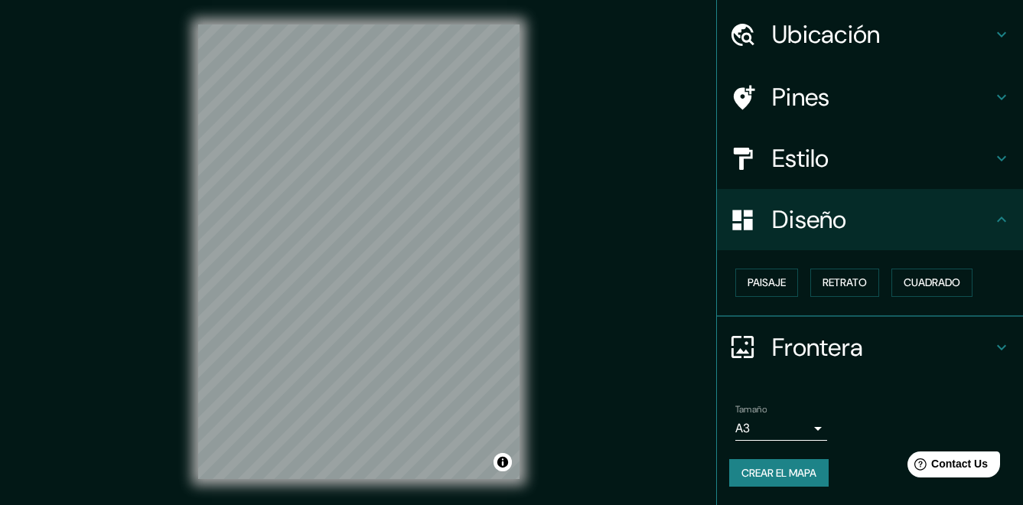
scroll to position [45, 0]
click at [946, 288] on font "Cuadrado" at bounding box center [931, 282] width 57 height 19
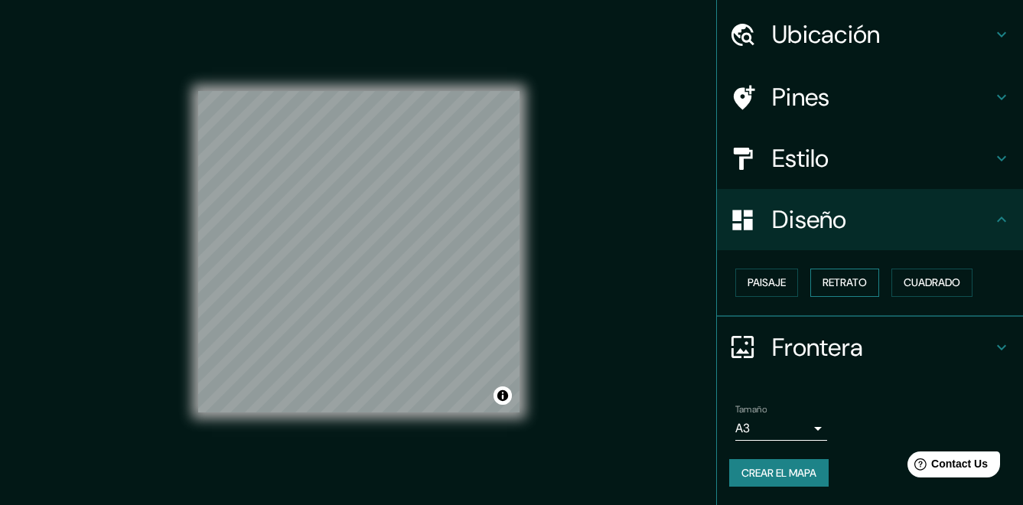
click at [849, 281] on font "Retrato" at bounding box center [844, 282] width 44 height 19
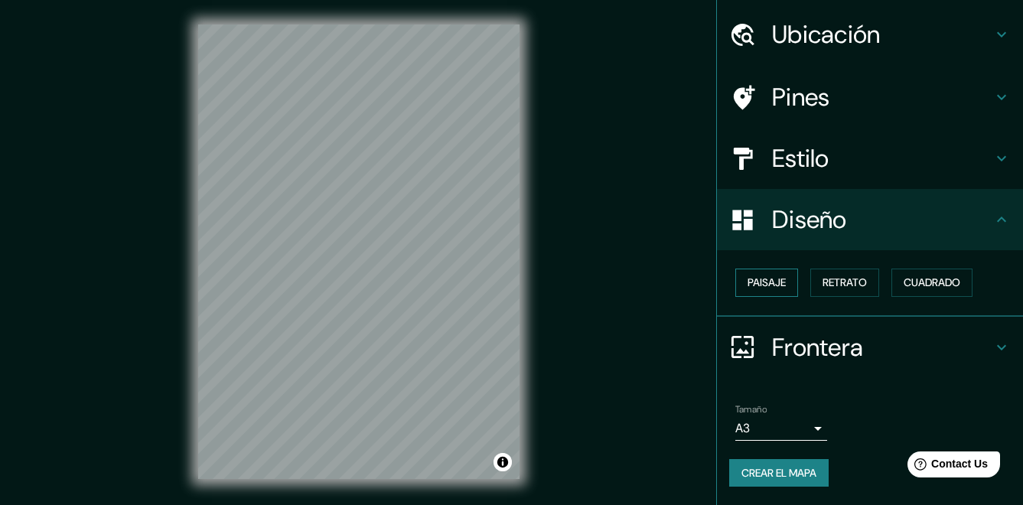
click at [735, 286] on button "Paisaje" at bounding box center [766, 282] width 63 height 28
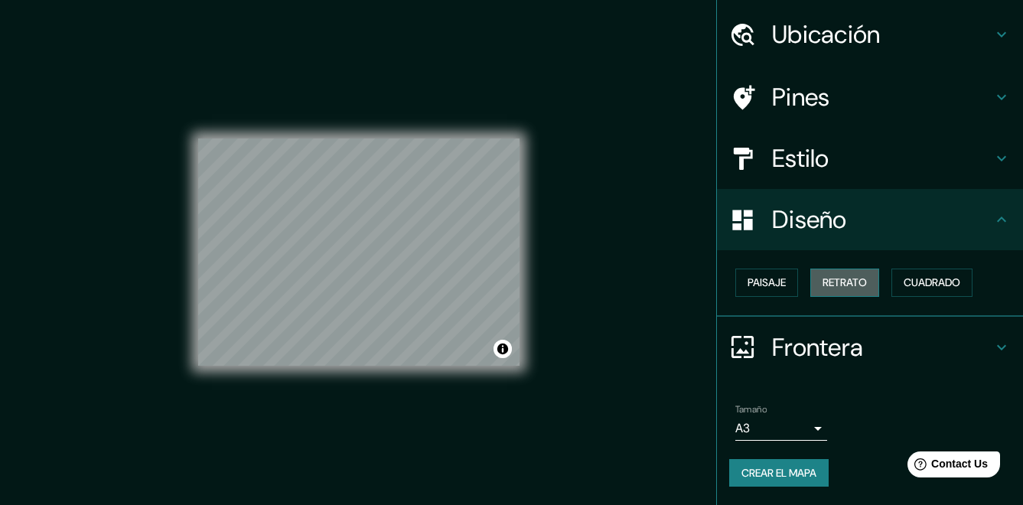
click at [835, 291] on font "Retrato" at bounding box center [844, 282] width 44 height 19
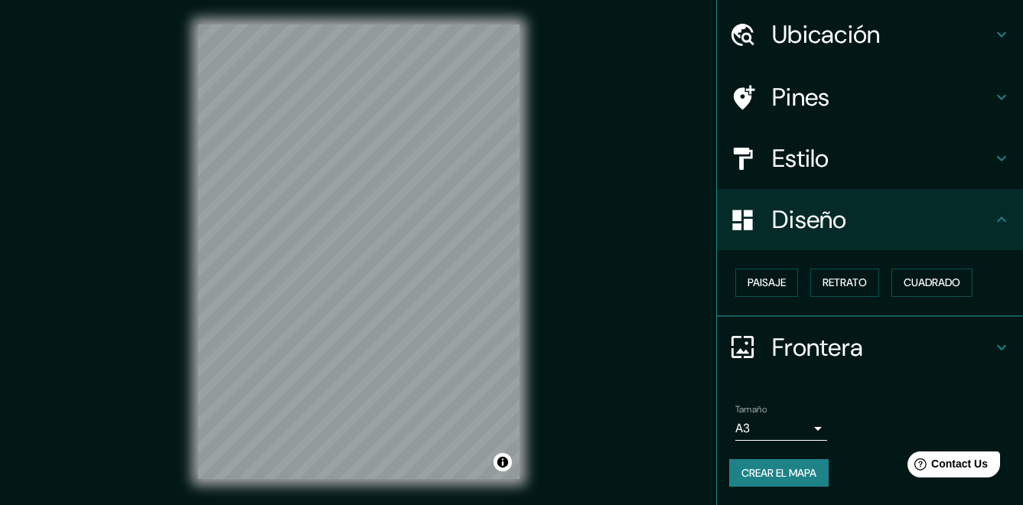
click at [806, 478] on font "Crear el mapa" at bounding box center [778, 472] width 75 height 19
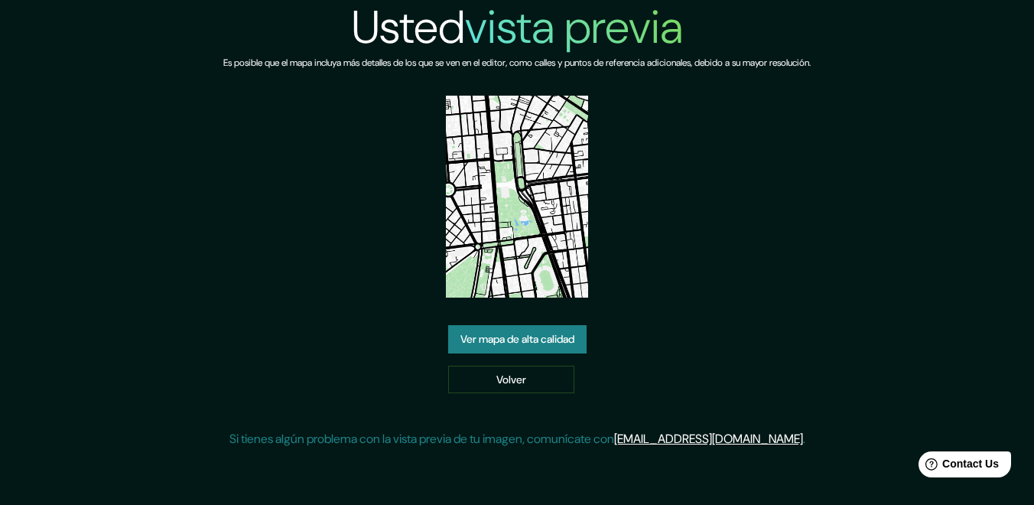
click at [539, 340] on link "Ver mapa de alta calidad" at bounding box center [517, 339] width 138 height 28
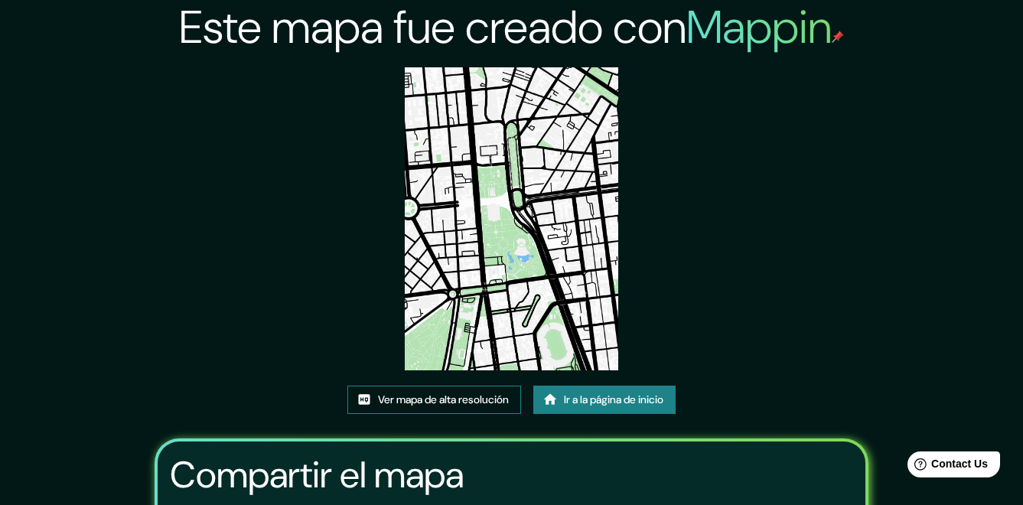
click at [426, 400] on font "Ver mapa de alta resolución" at bounding box center [443, 399] width 131 height 19
